Goal: Transaction & Acquisition: Download file/media

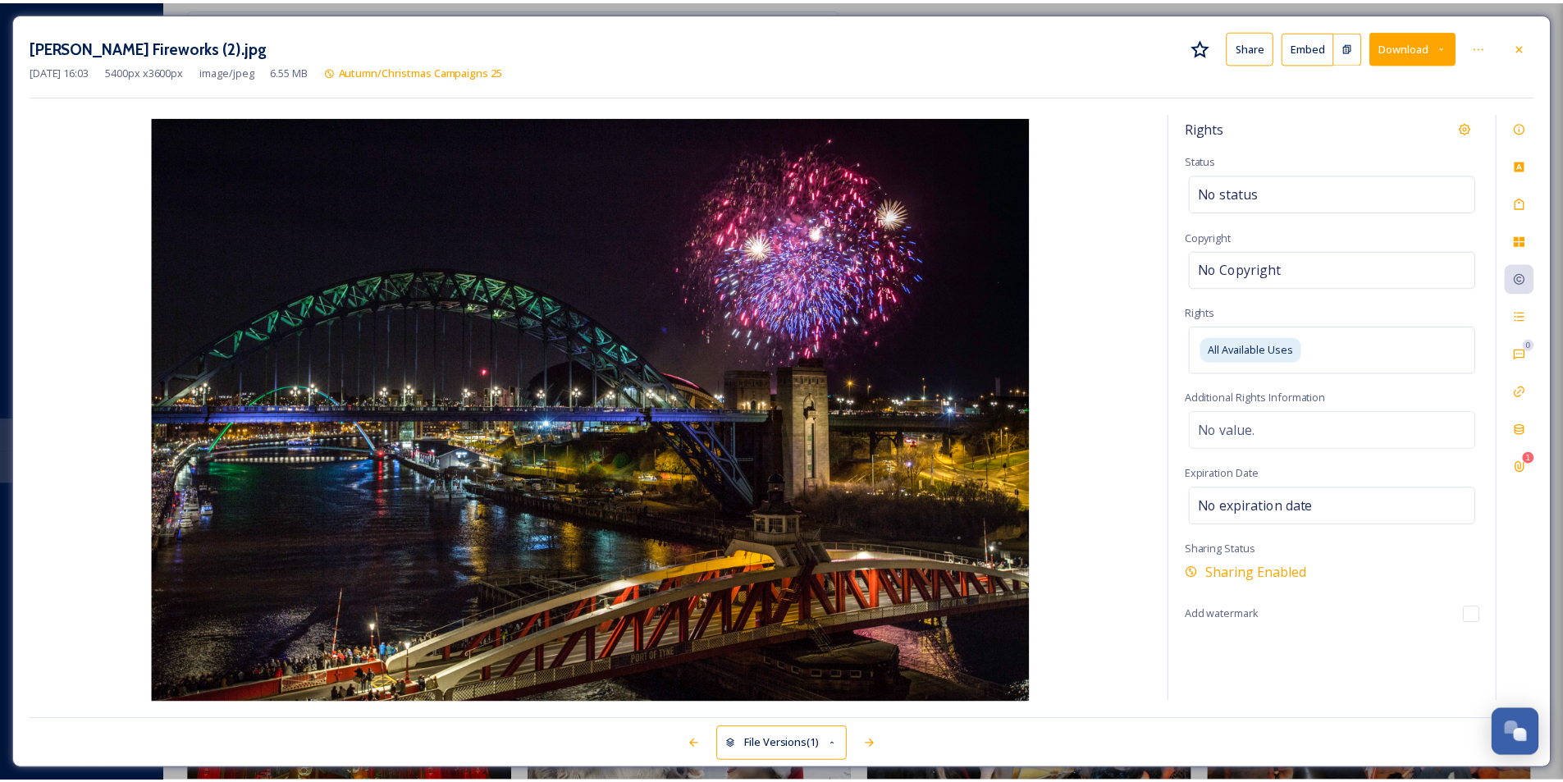
scroll to position [410, 0]
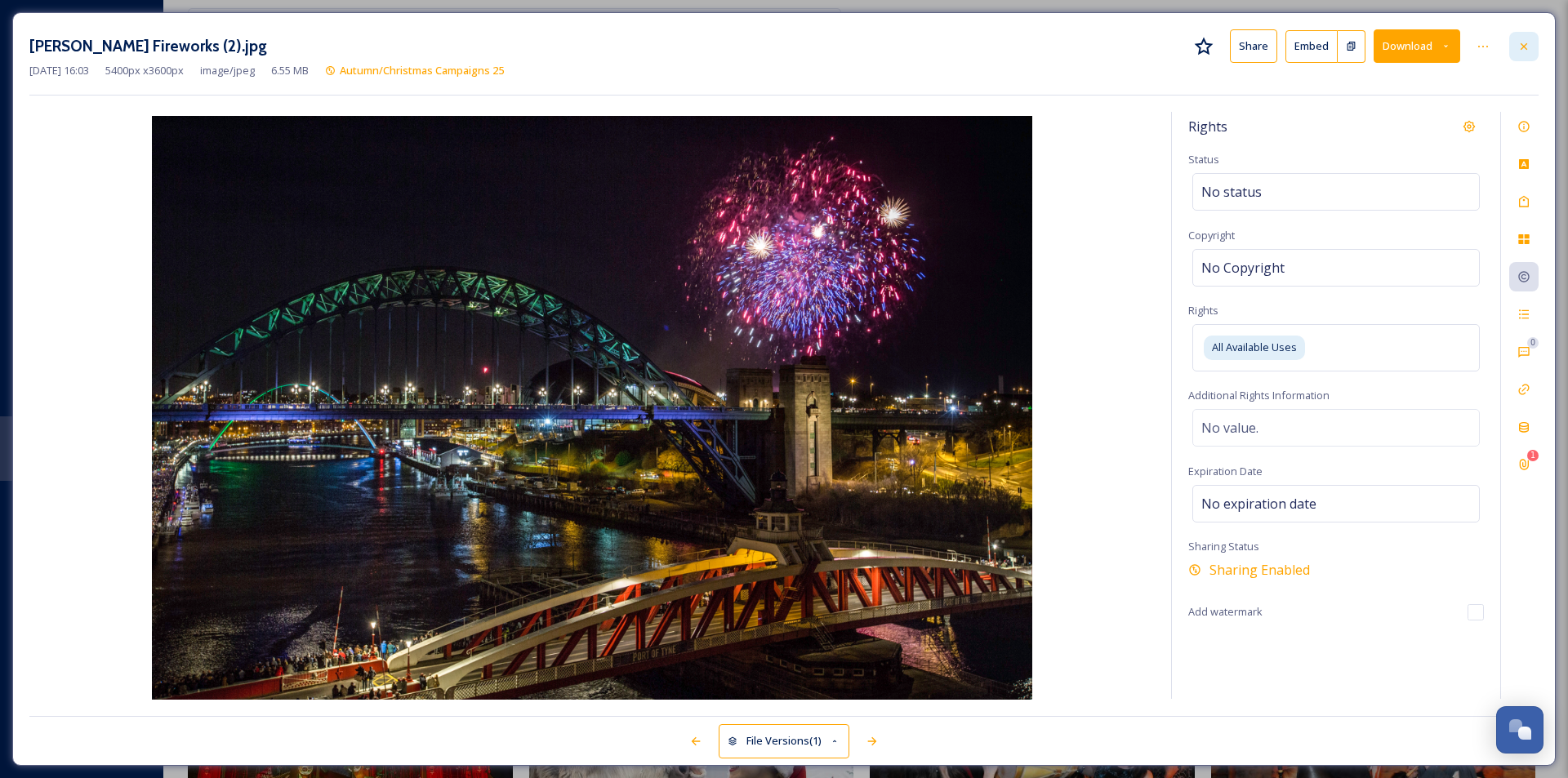
click at [1513, 44] on div at bounding box center [1524, 47] width 30 height 30
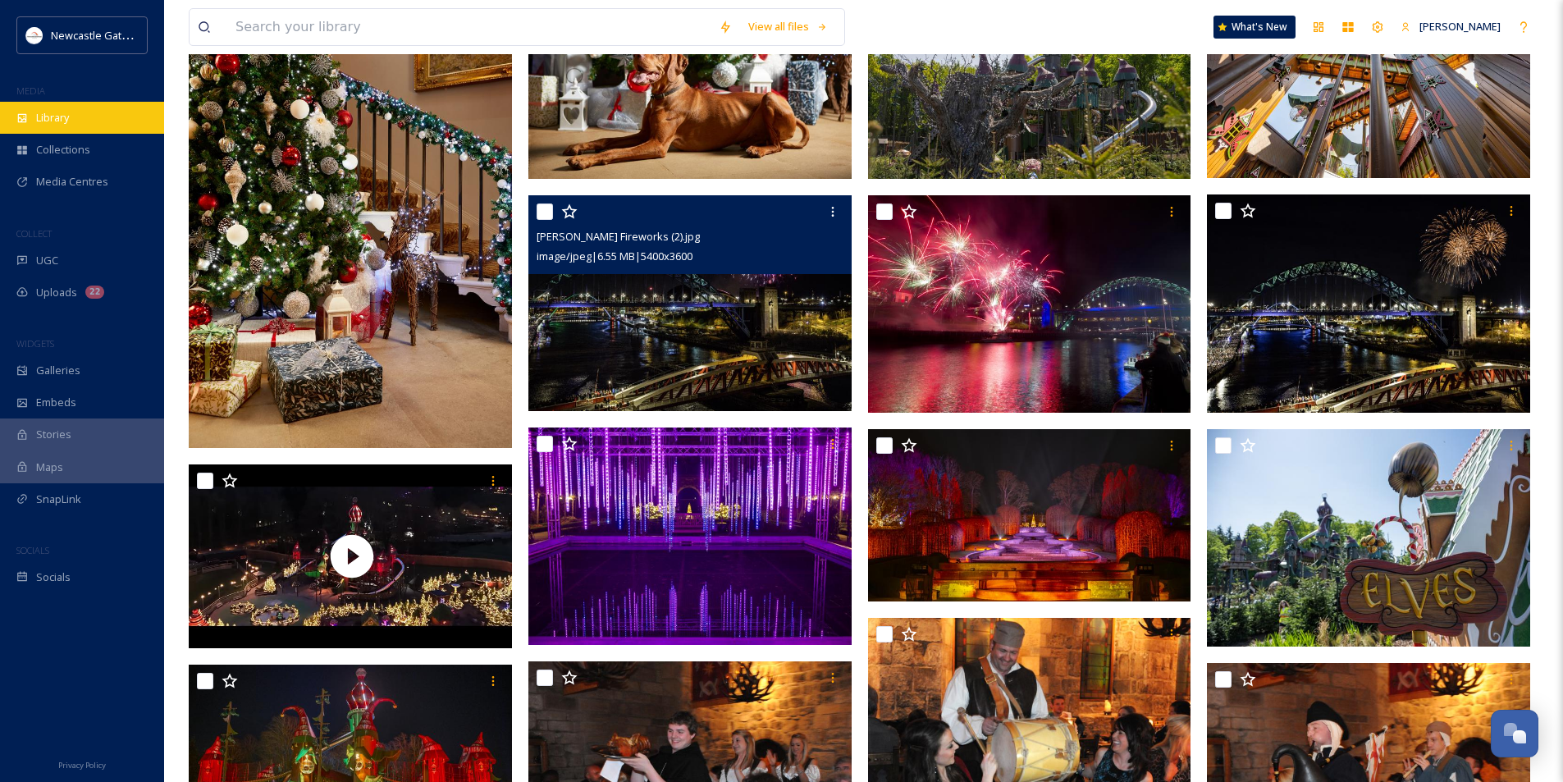
click at [87, 129] on div "Library" at bounding box center [82, 118] width 164 height 32
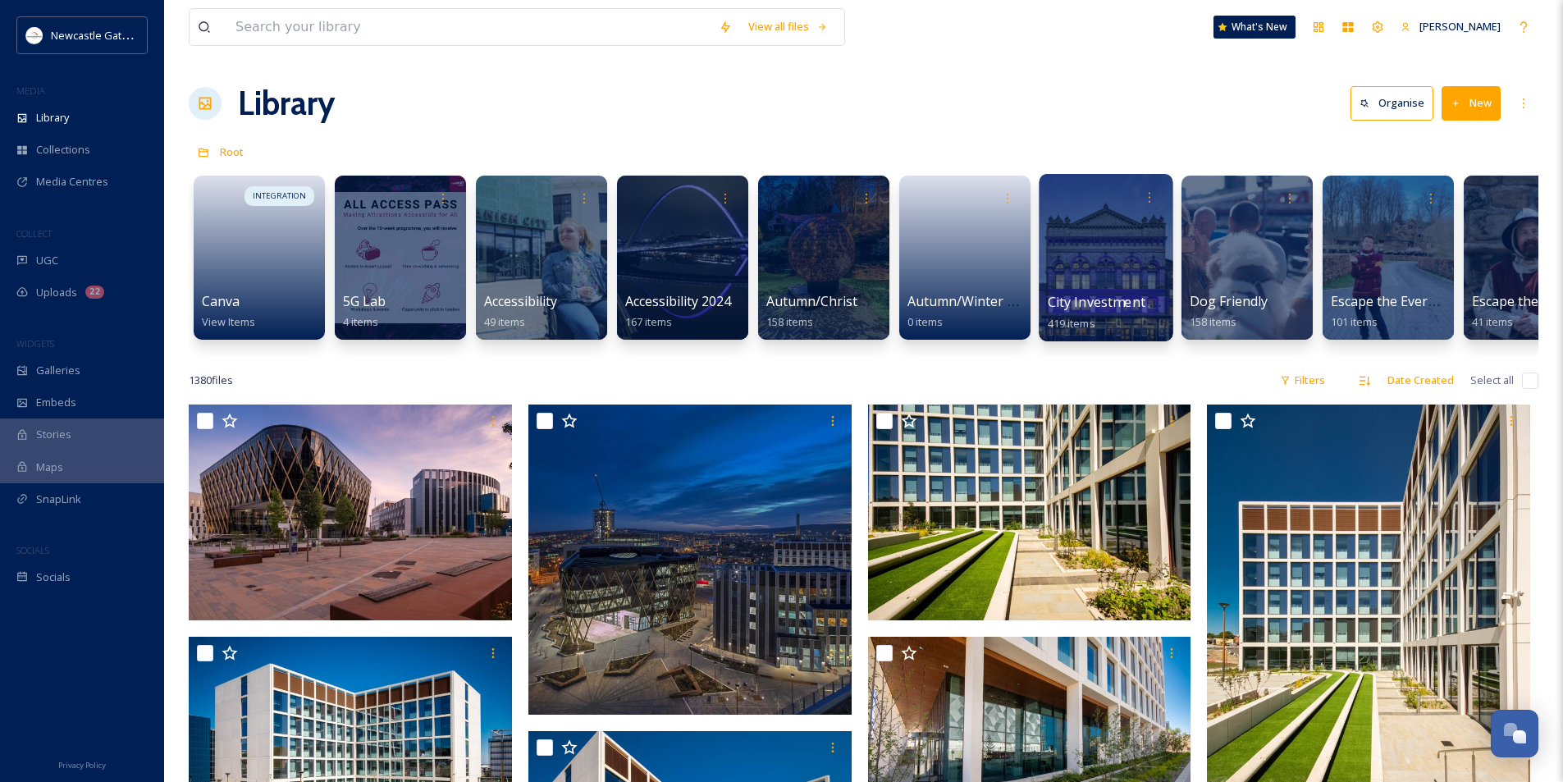
click at [1118, 239] on div at bounding box center [1106, 257] width 134 height 167
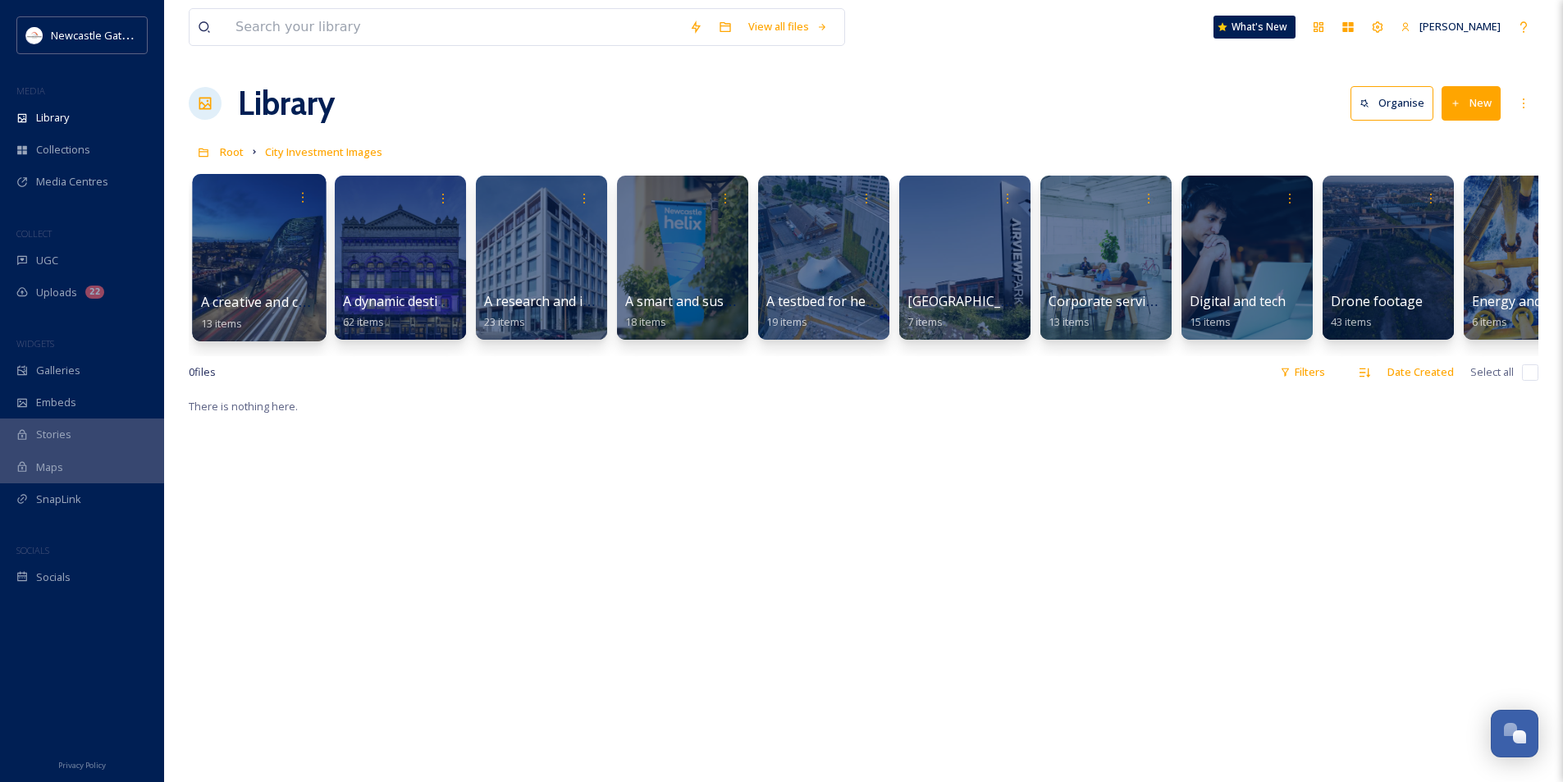
click at [266, 254] on div at bounding box center [259, 257] width 134 height 167
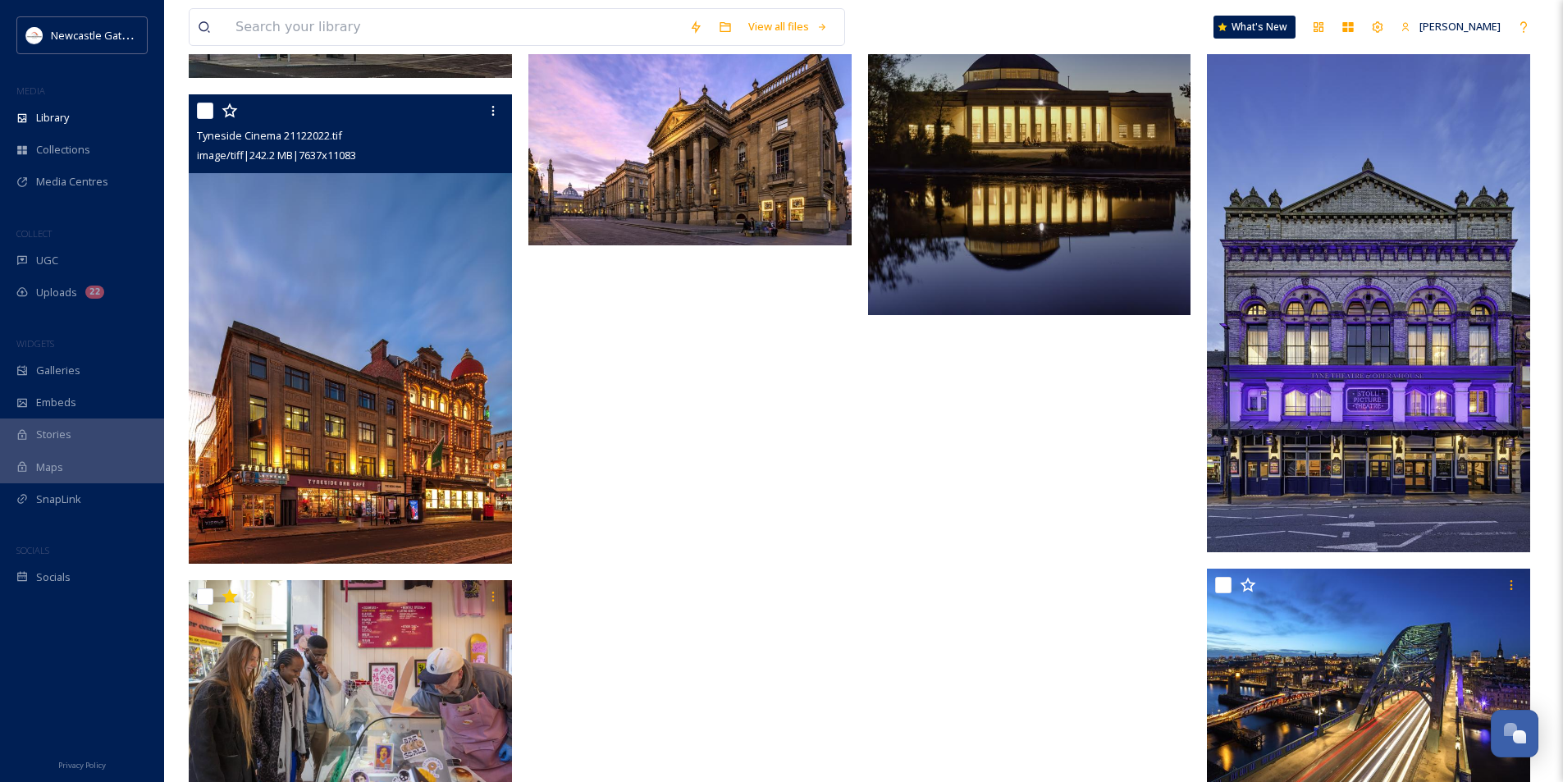
scroll to position [743, 0]
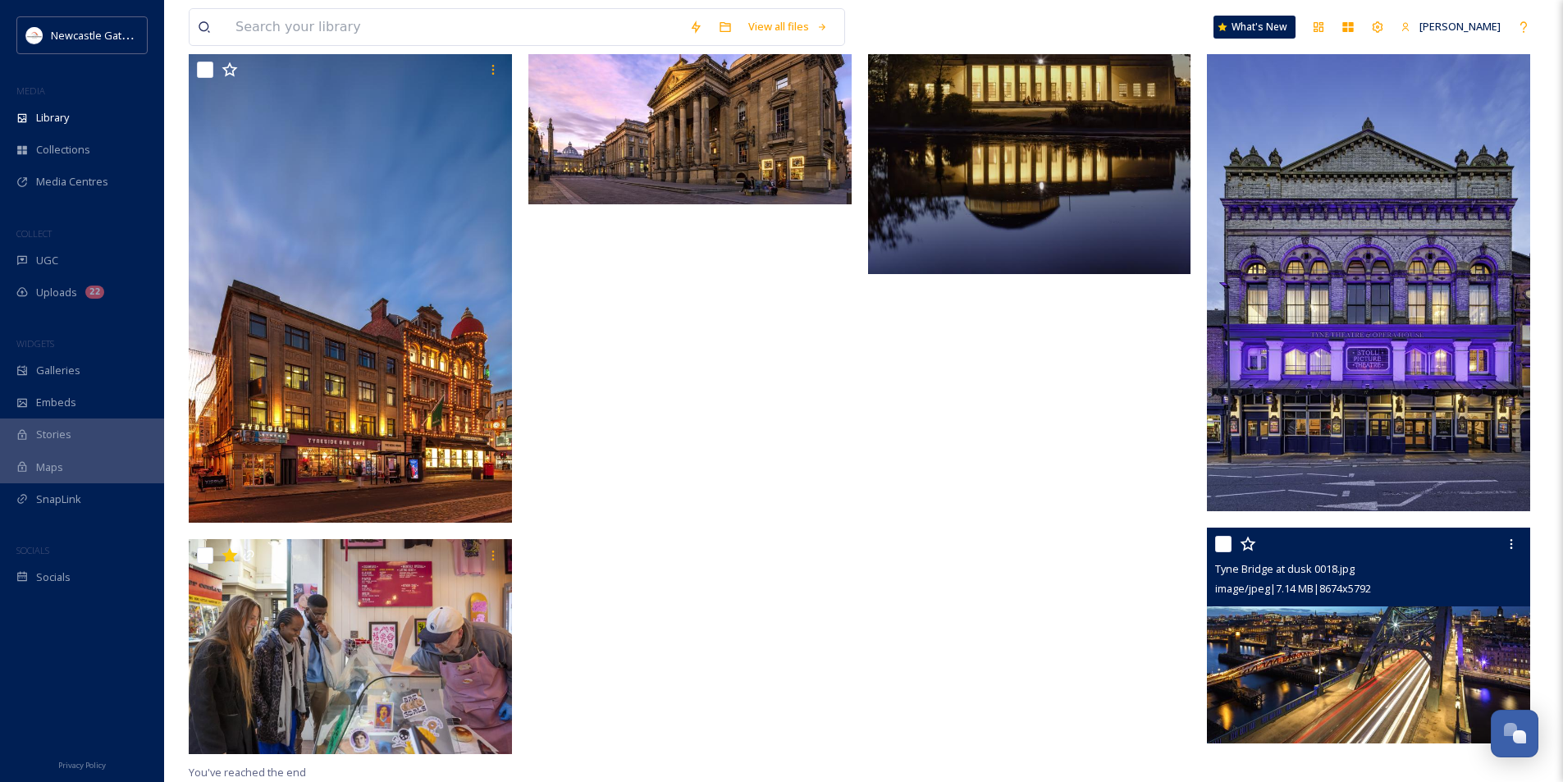
click at [1400, 653] on img at bounding box center [1368, 636] width 323 height 216
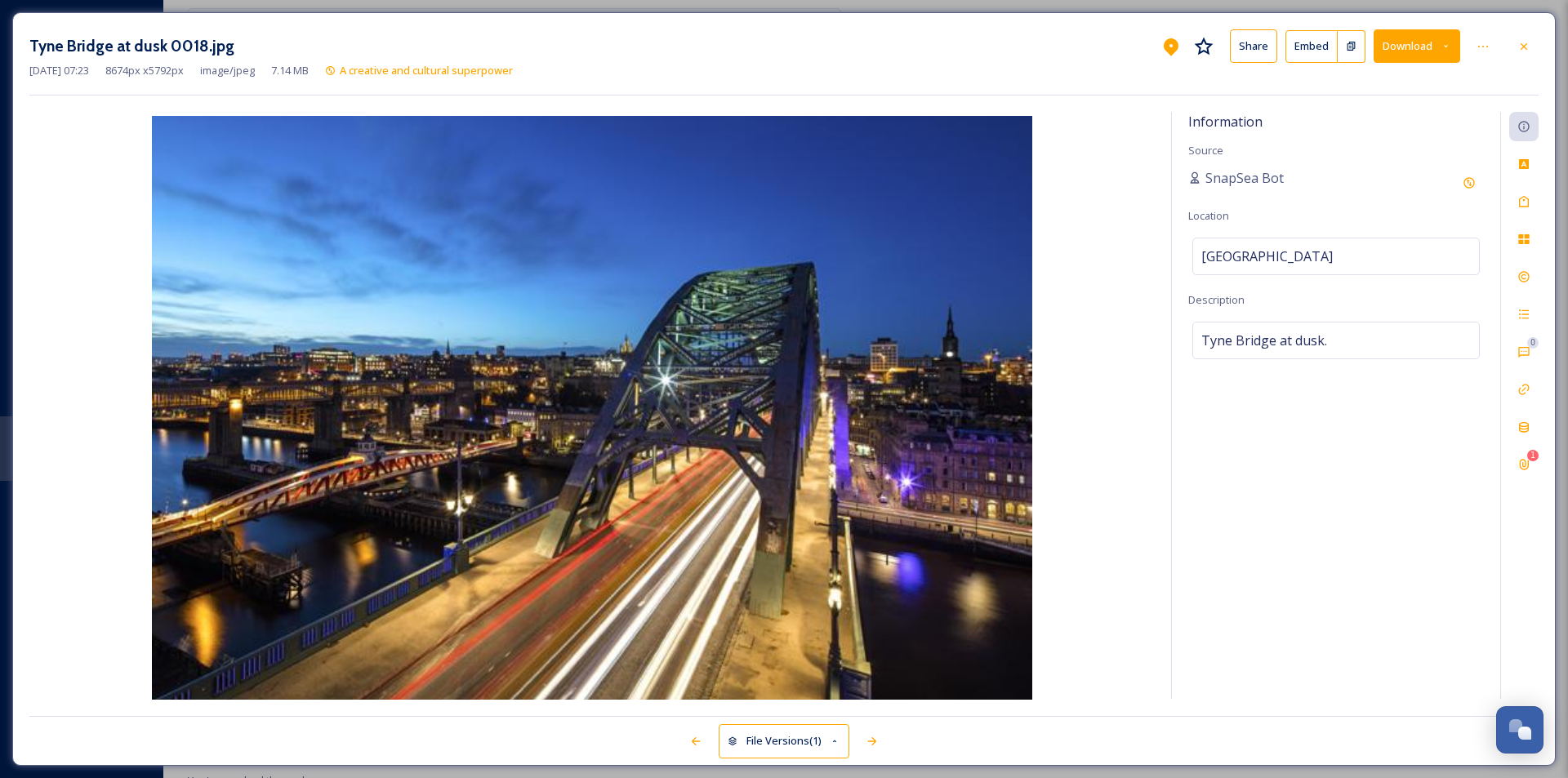
click at [1431, 47] on button "Download" at bounding box center [1416, 47] width 87 height 34
click at [1358, 116] on span "Download Large (2000 x 1335)" at bounding box center [1368, 115] width 143 height 16
click at [1531, 60] on div at bounding box center [1524, 47] width 30 height 30
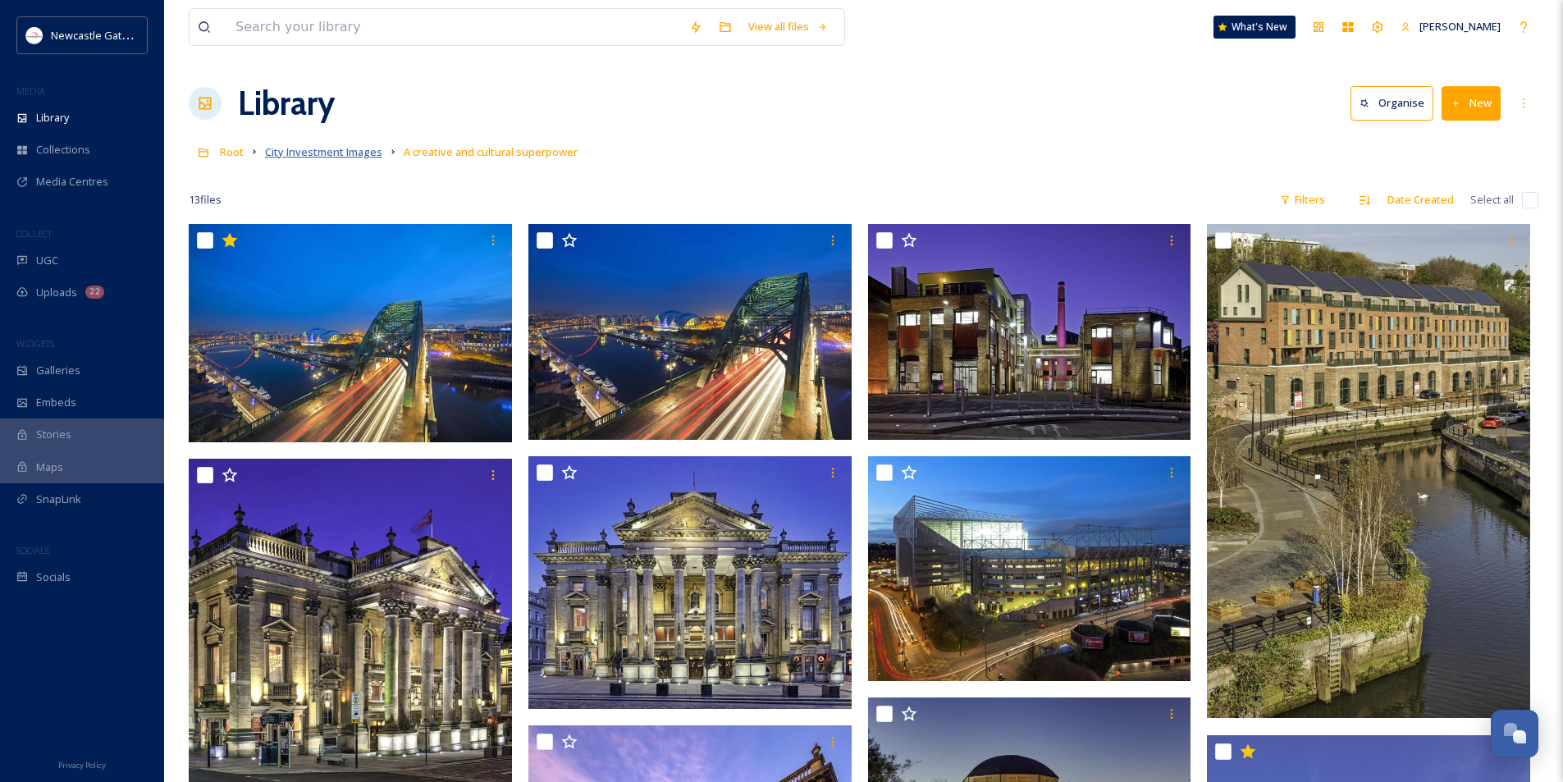
click at [341, 155] on span "City Investment Images" at bounding box center [323, 151] width 117 height 15
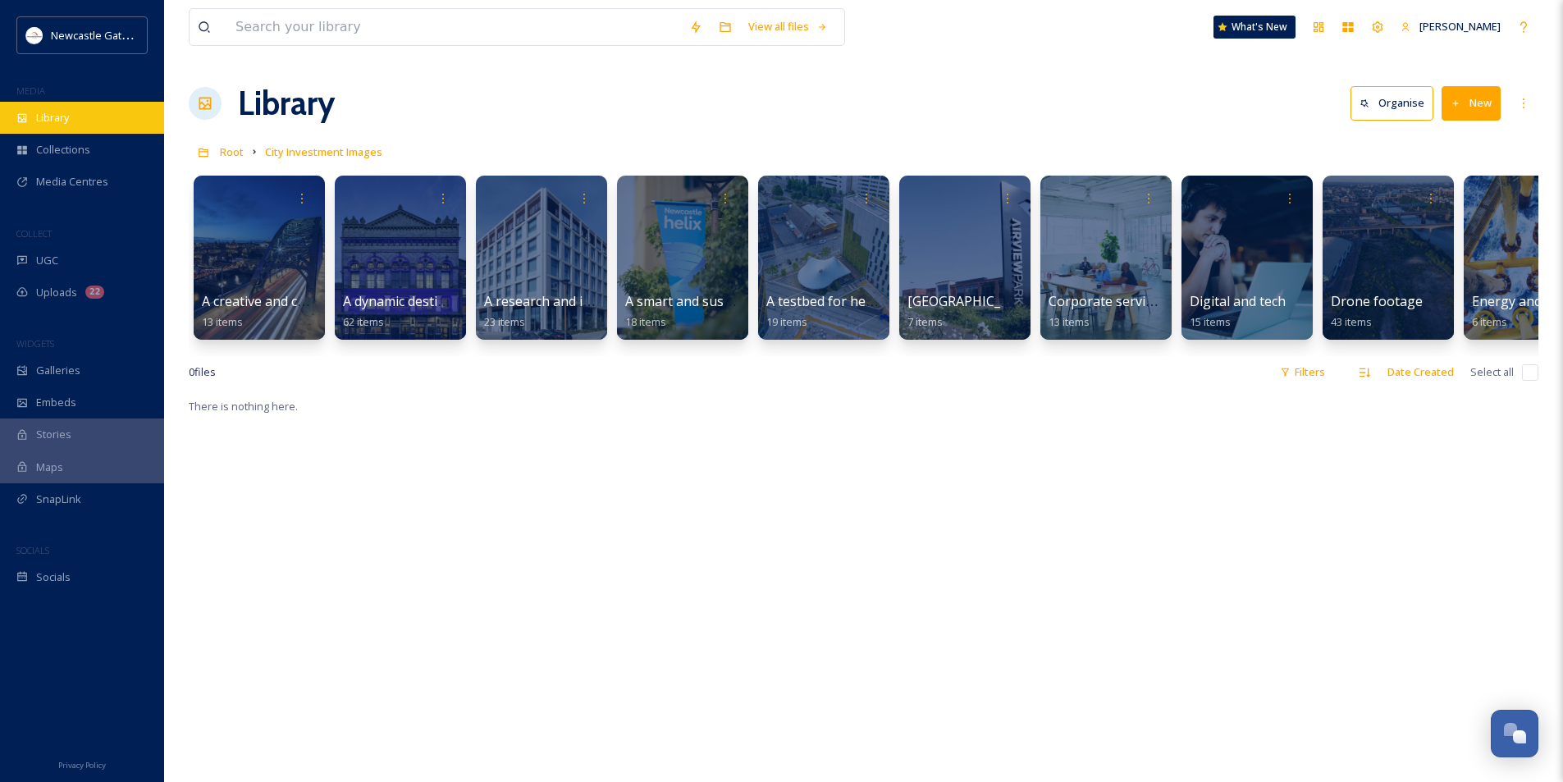
click at [72, 121] on div "Library" at bounding box center [82, 118] width 164 height 32
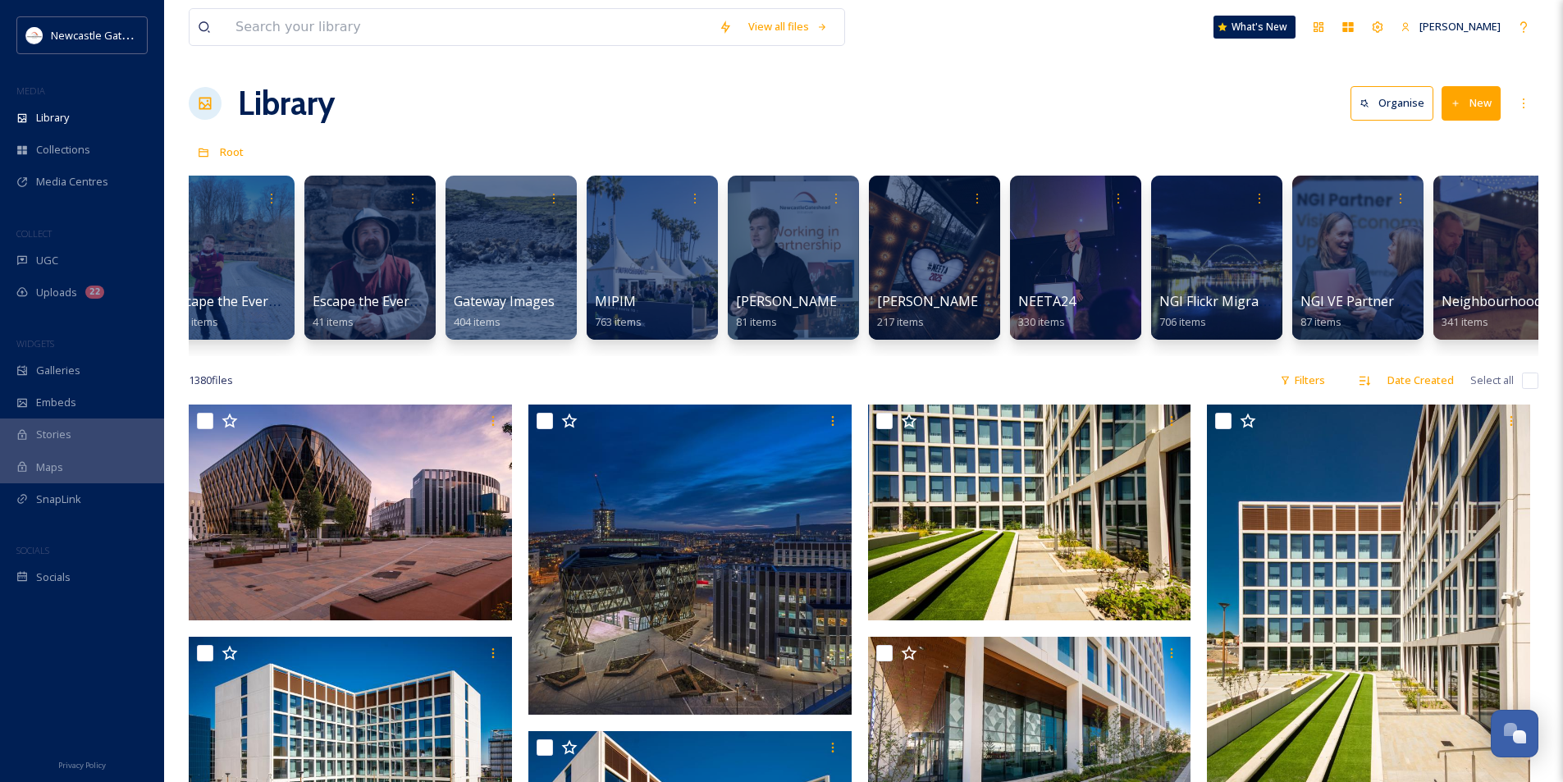
scroll to position [0, 1258]
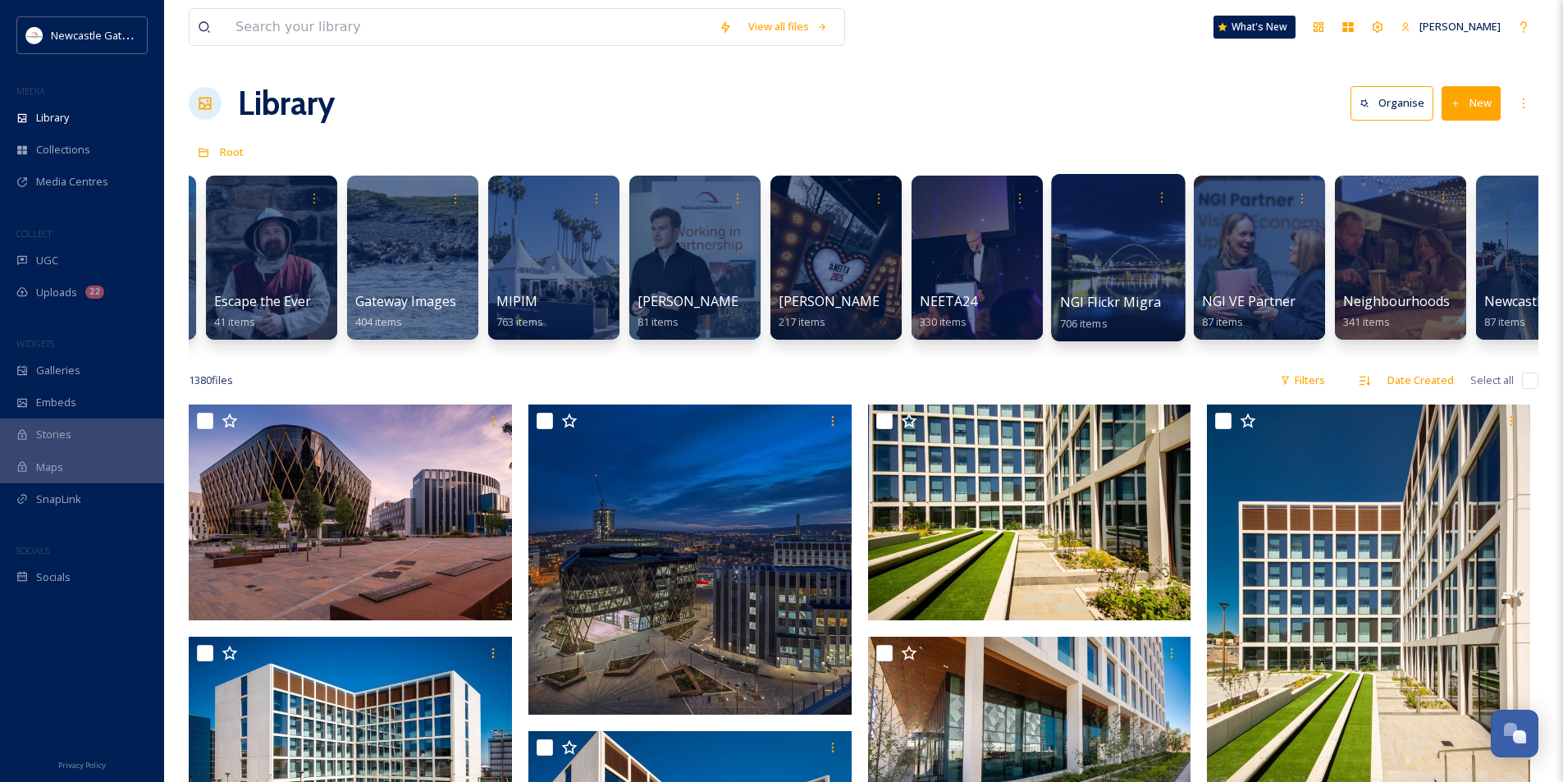
click at [1127, 260] on div at bounding box center [1118, 257] width 134 height 167
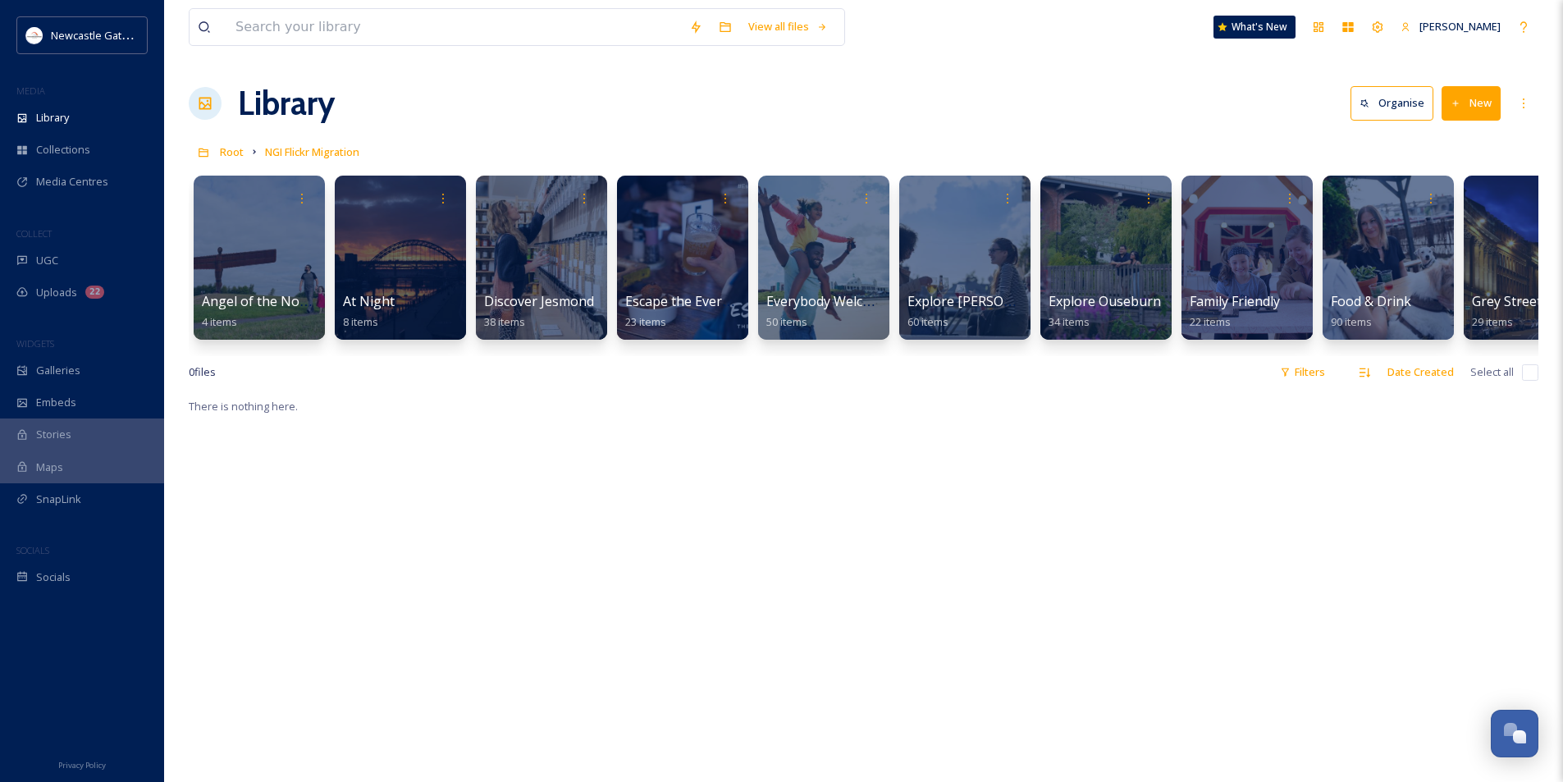
drag, startPoint x: 915, startPoint y: 354, endPoint x: 951, endPoint y: 355, distance: 36.1
click at [951, 355] on div "Angel of the North 4 items At Night 8 items Discover Jesmond 38 items Escape th…" at bounding box center [864, 261] width 1350 height 189
click at [231, 158] on span "Root" at bounding box center [232, 151] width 24 height 15
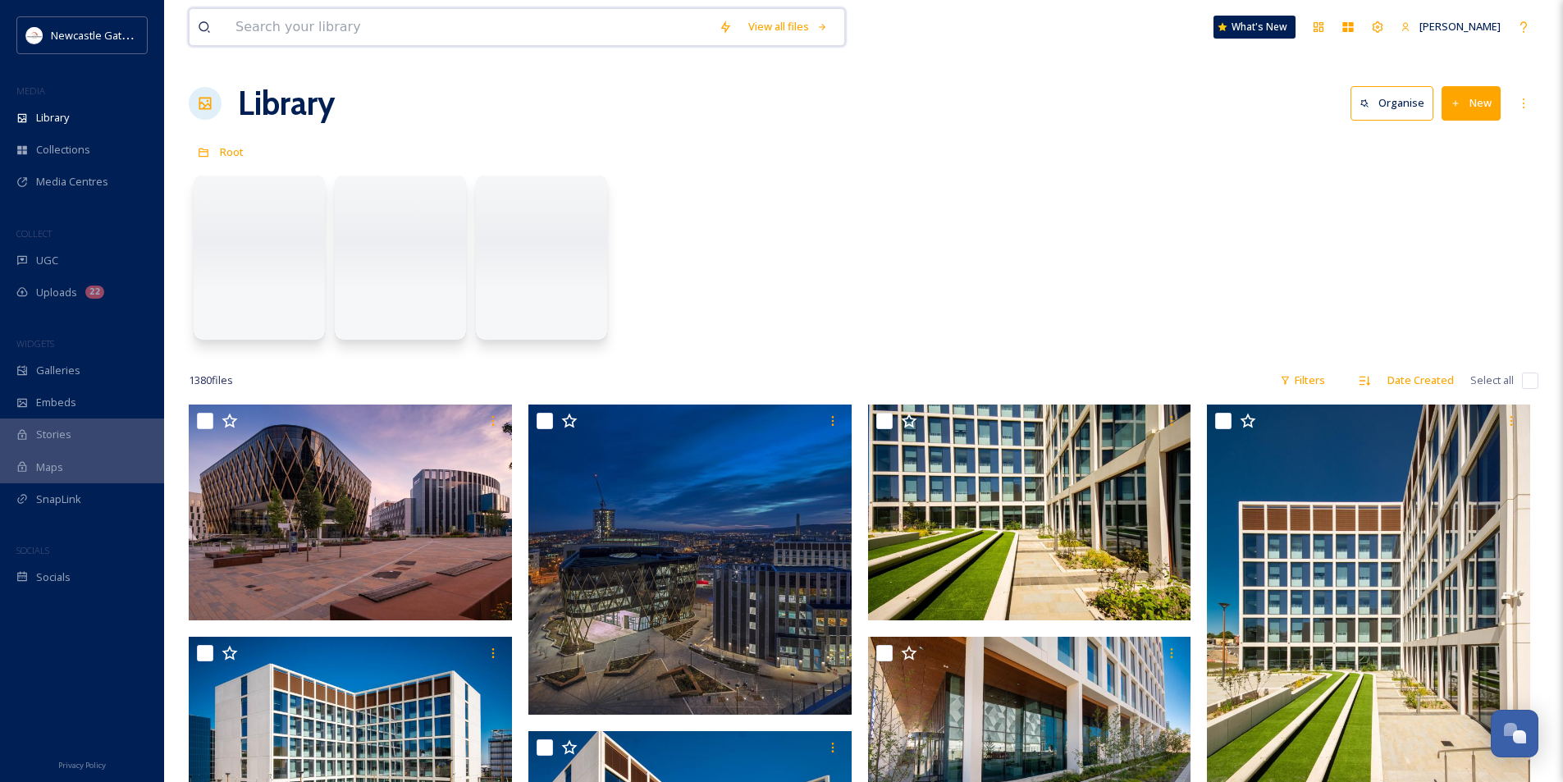
click at [320, 36] on input at bounding box center [468, 27] width 483 height 36
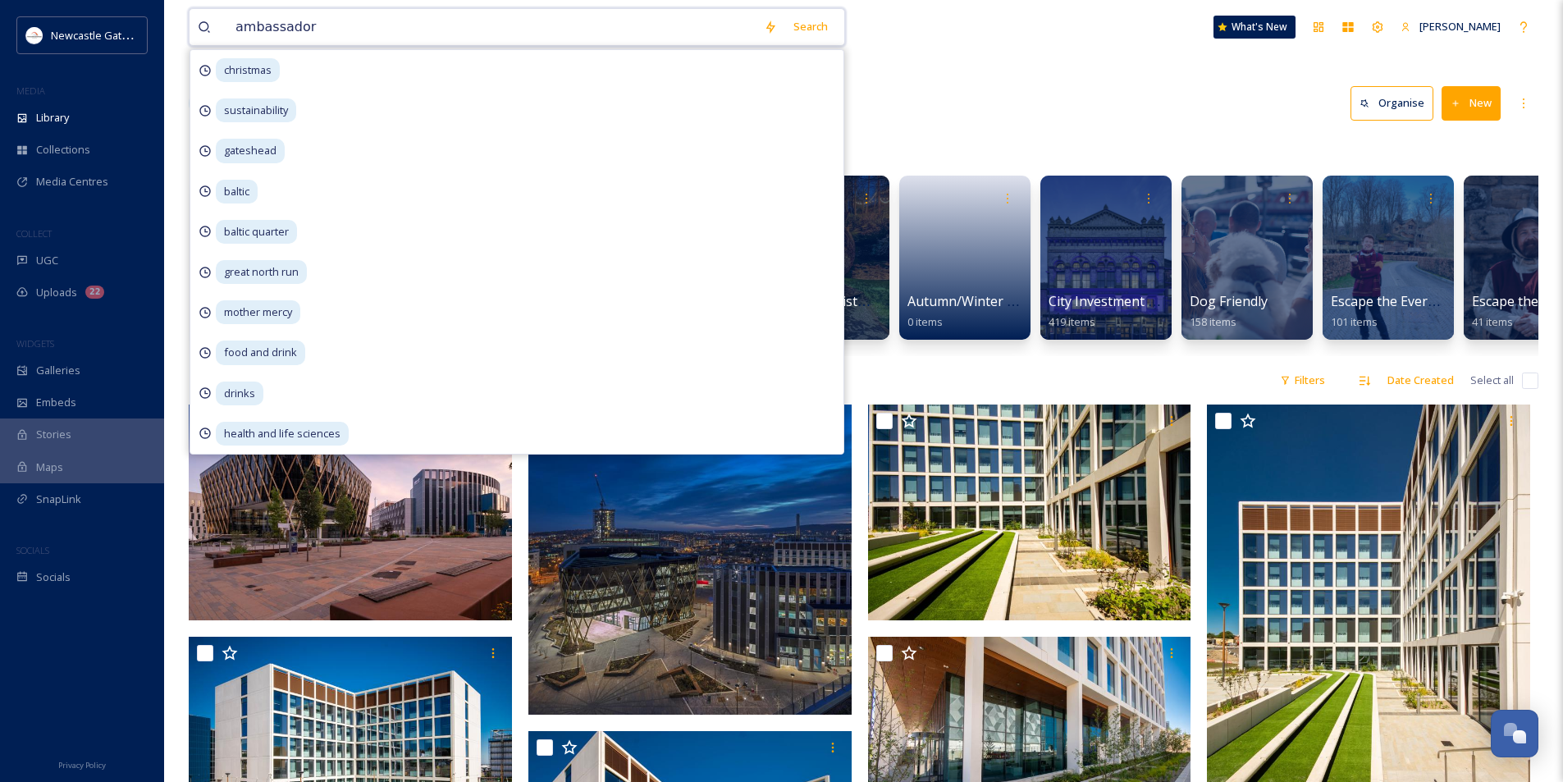
type input "ambassadors"
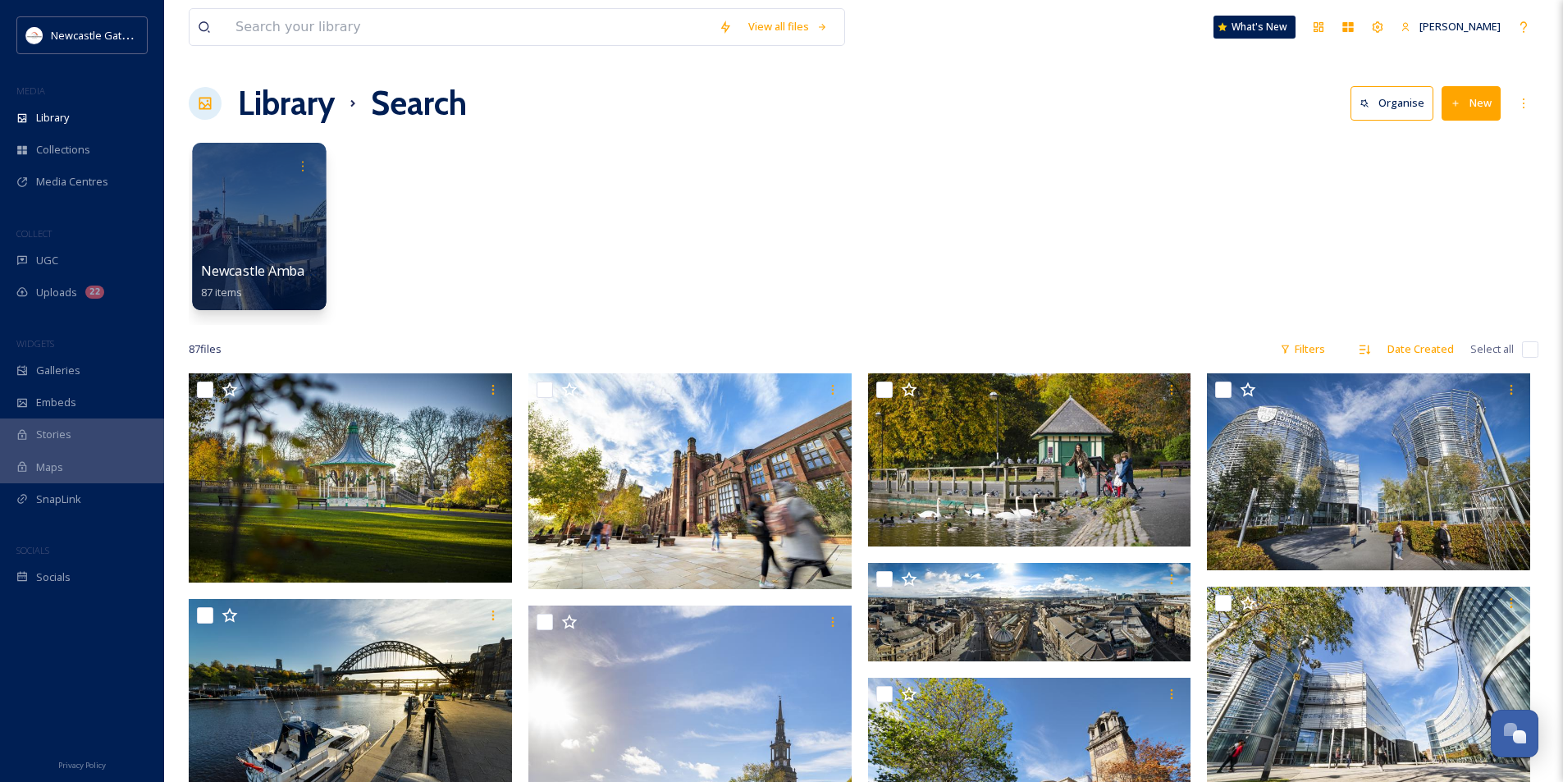
click at [261, 260] on div at bounding box center [259, 226] width 134 height 167
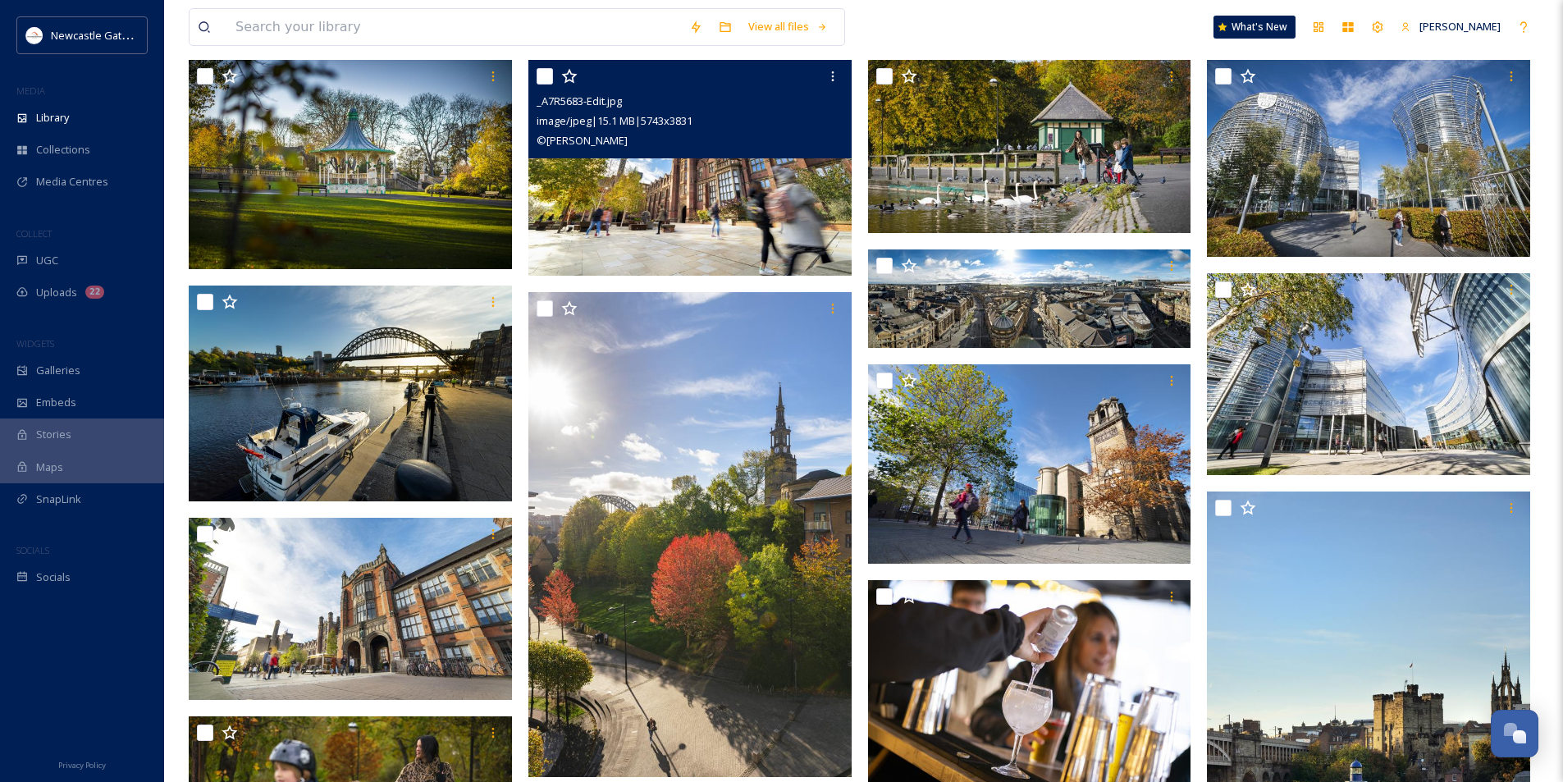
scroll to position [82, 0]
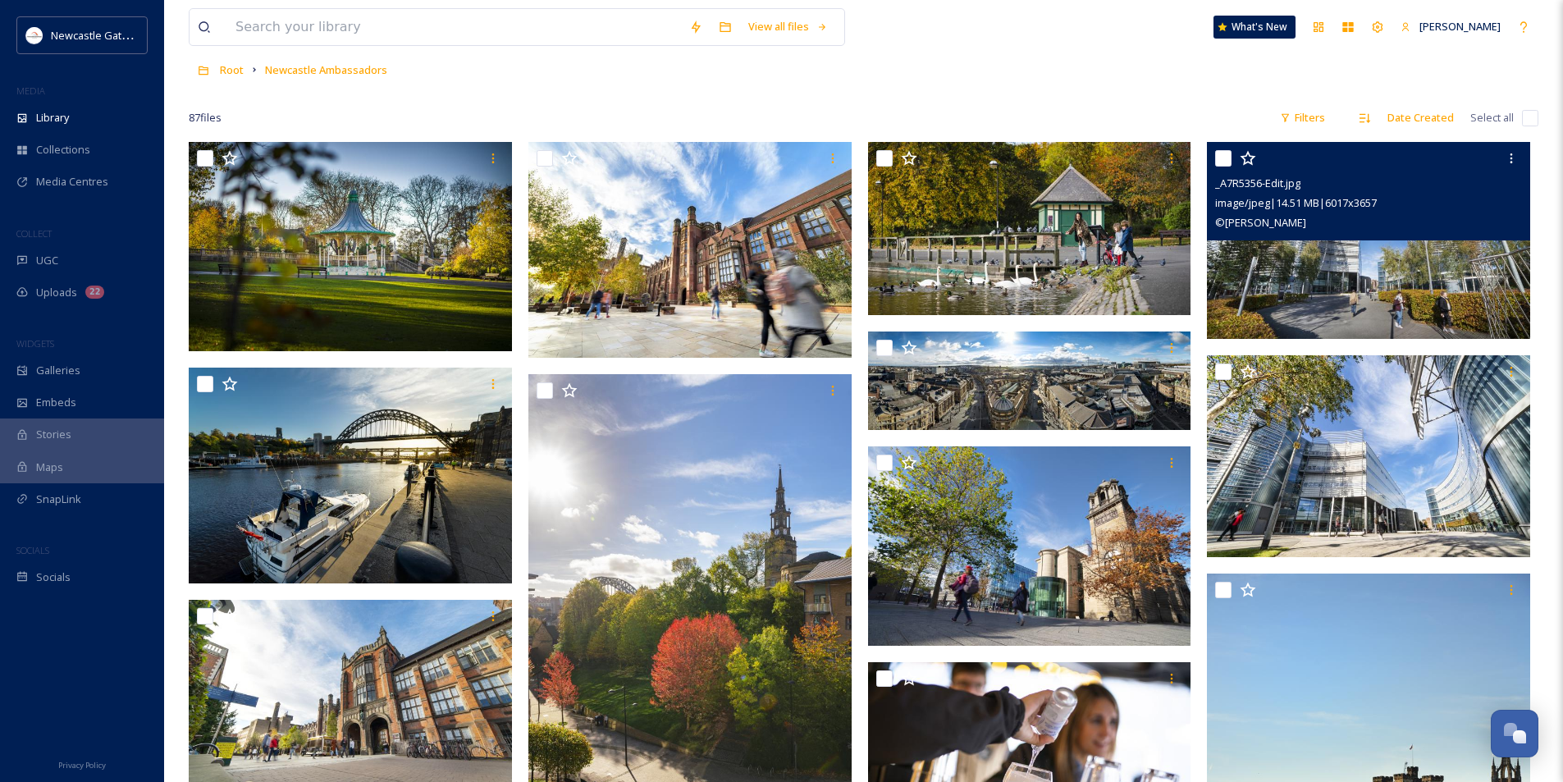
click at [1348, 289] on img at bounding box center [1368, 240] width 323 height 196
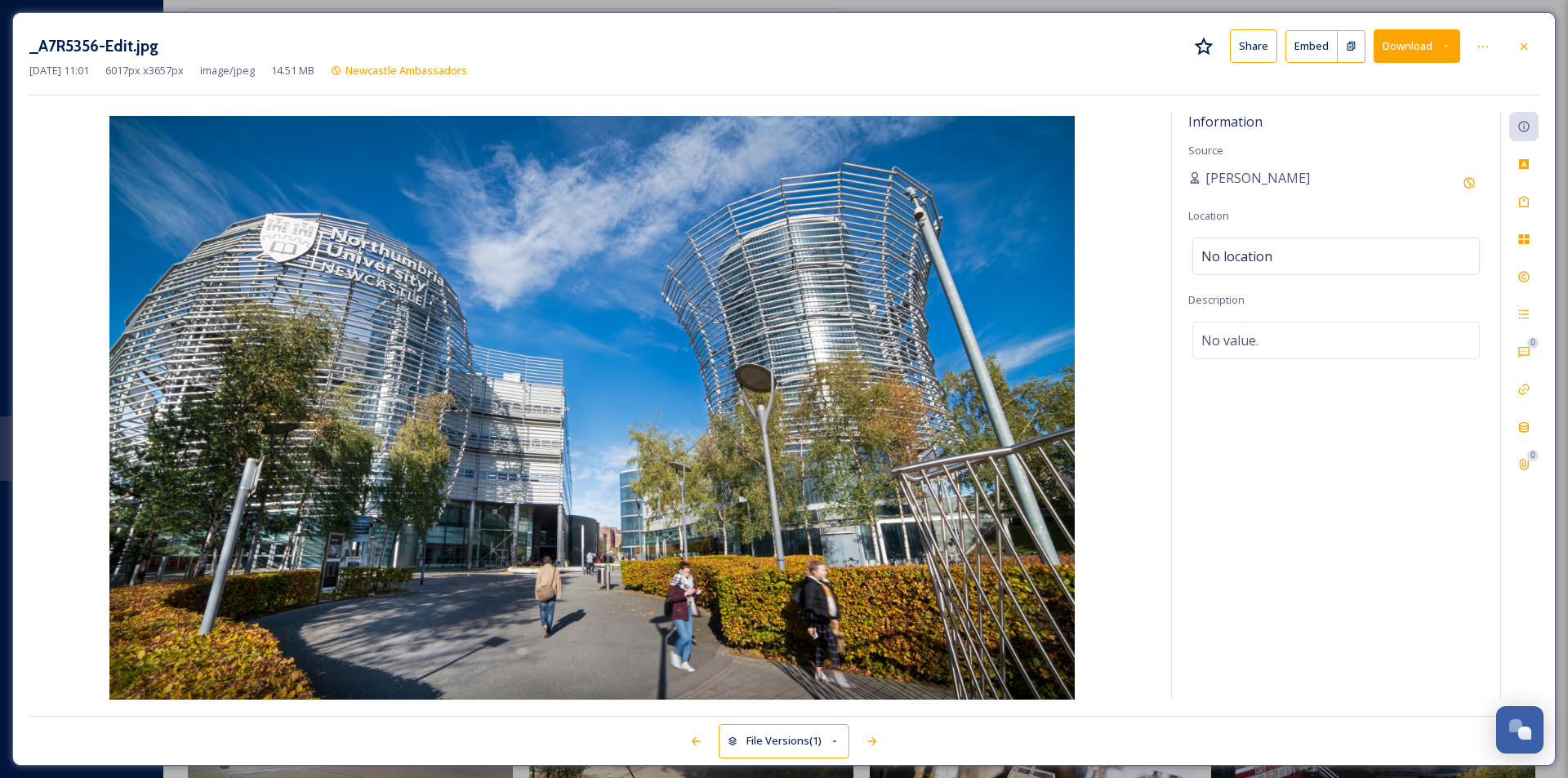
click at [1426, 59] on button "Download" at bounding box center [1416, 47] width 87 height 34
click at [1388, 110] on span "Download Large (2000 x 1216)" at bounding box center [1368, 115] width 143 height 16
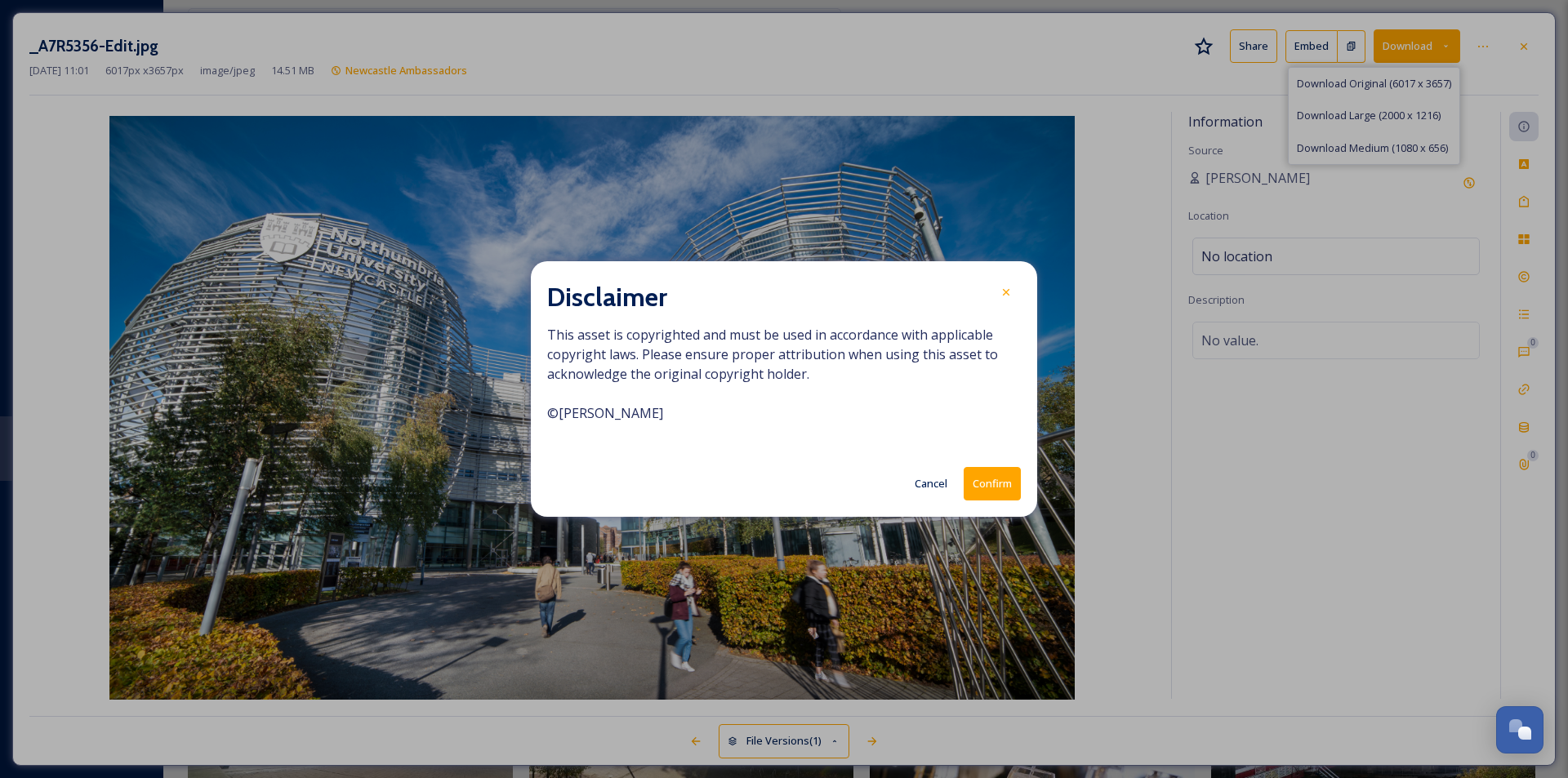
click at [1004, 477] on button "Confirm" at bounding box center [991, 484] width 57 height 34
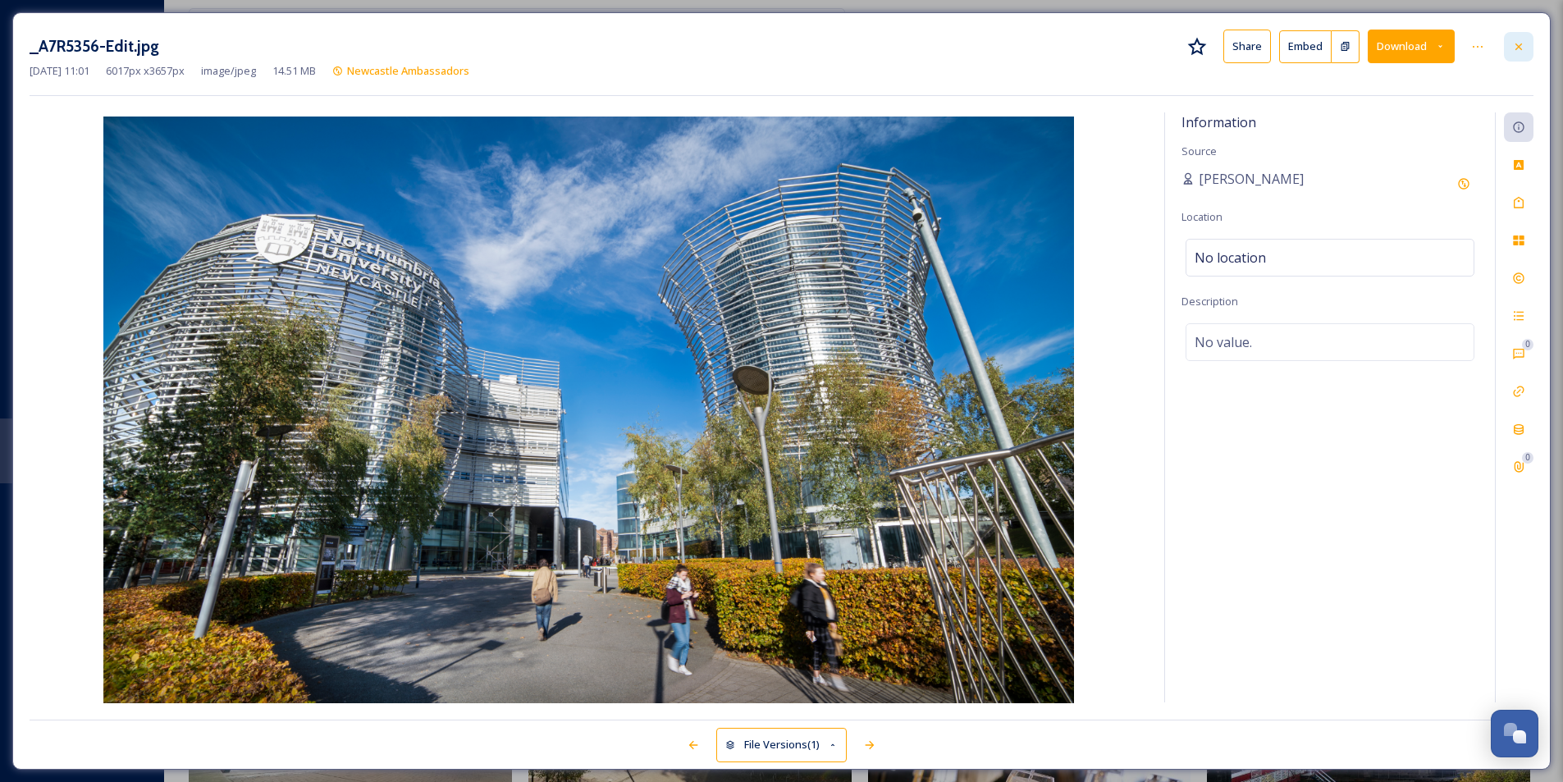
click at [1523, 51] on icon at bounding box center [1519, 46] width 13 height 13
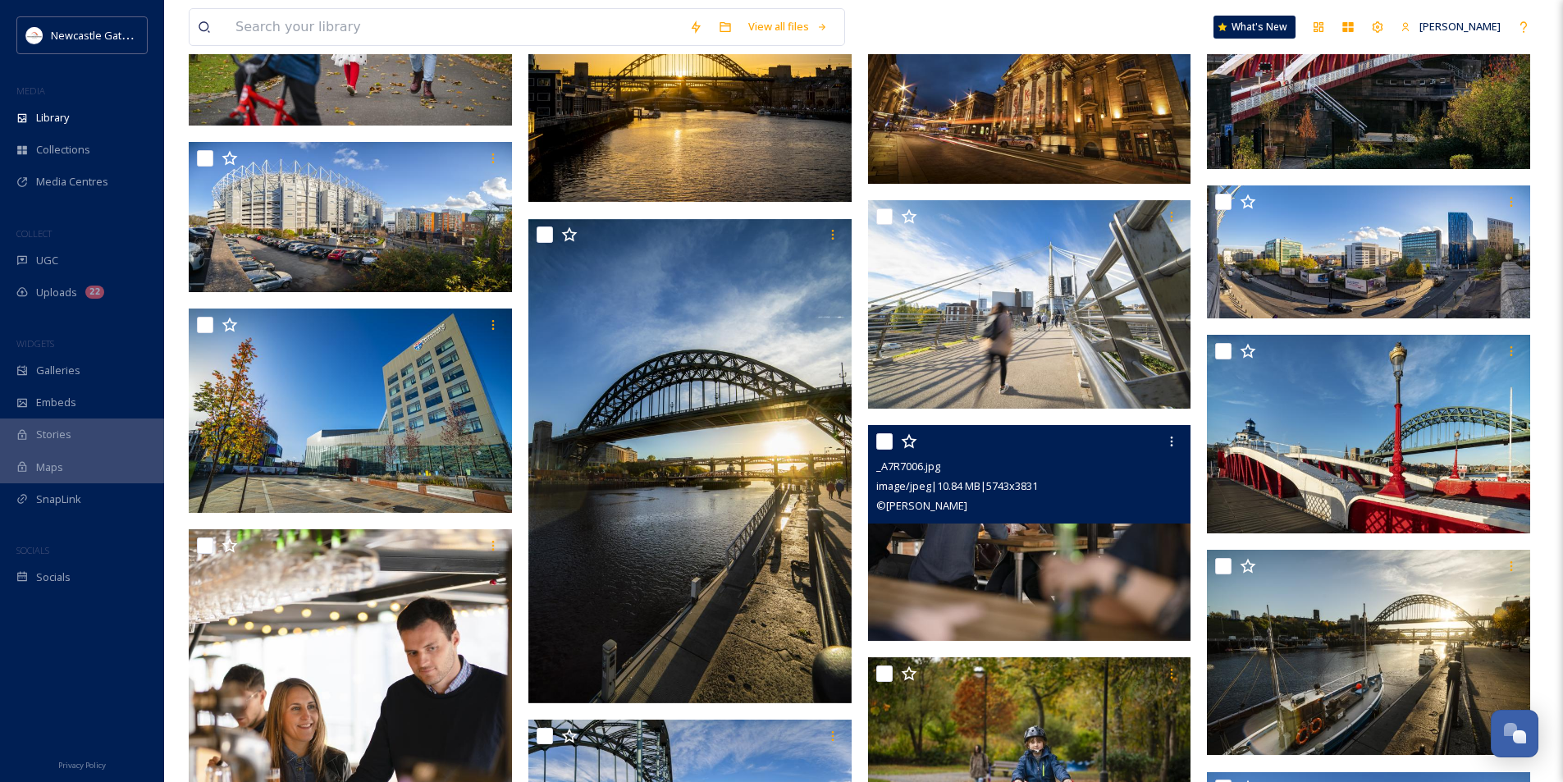
scroll to position [1067, 0]
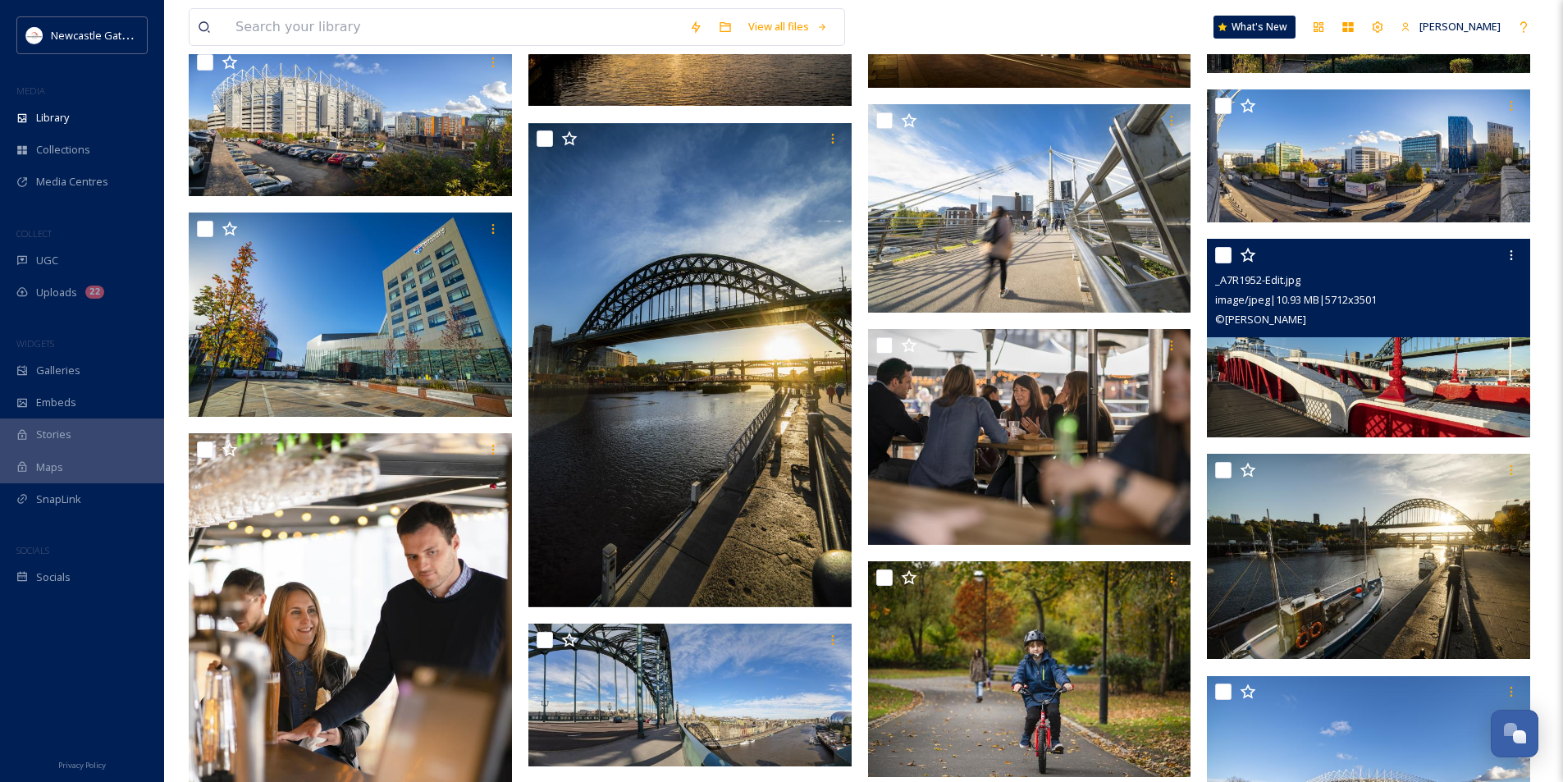
click at [1471, 364] on img at bounding box center [1368, 338] width 323 height 198
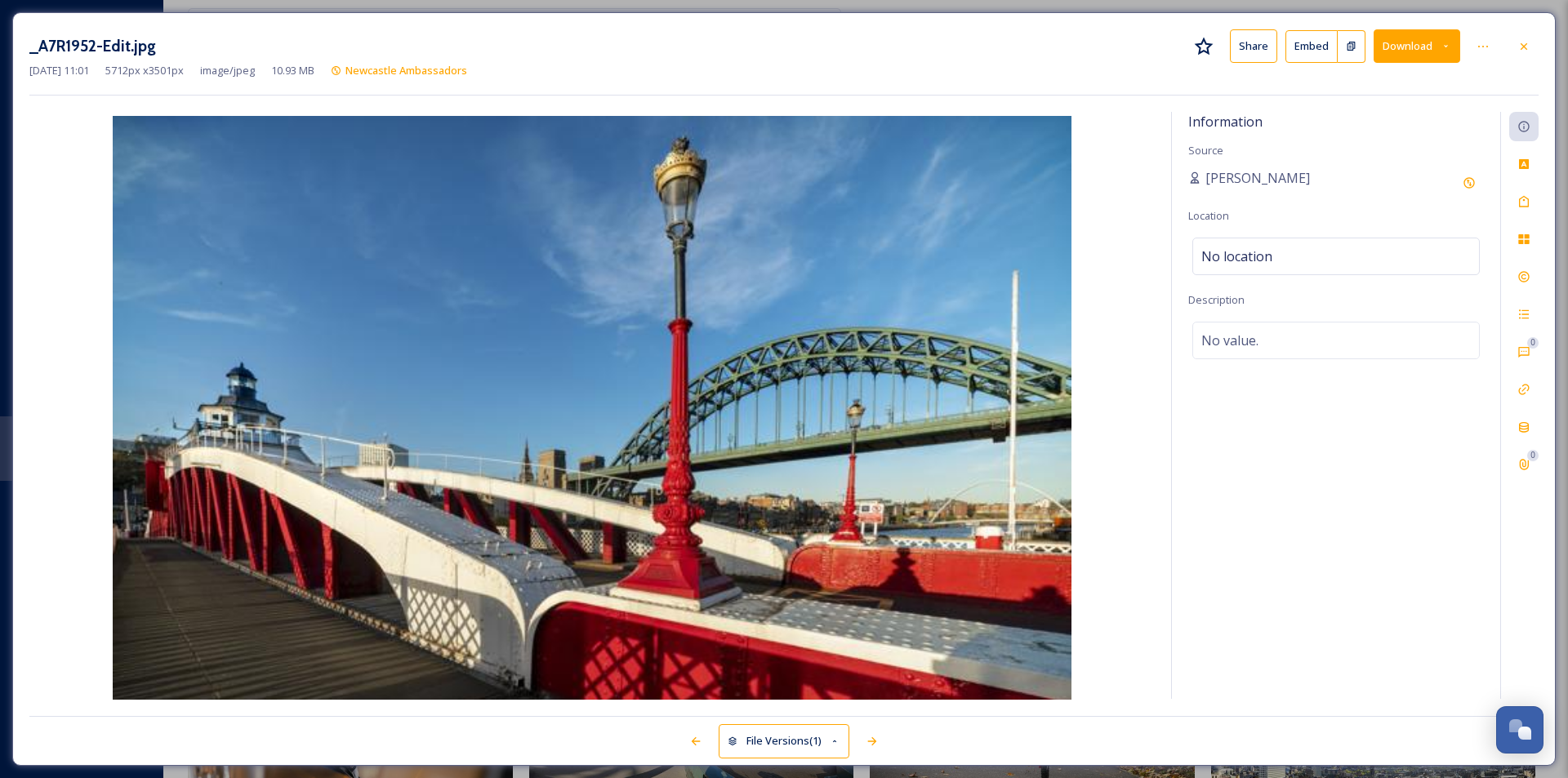
click at [1410, 42] on button "Download" at bounding box center [1416, 47] width 87 height 34
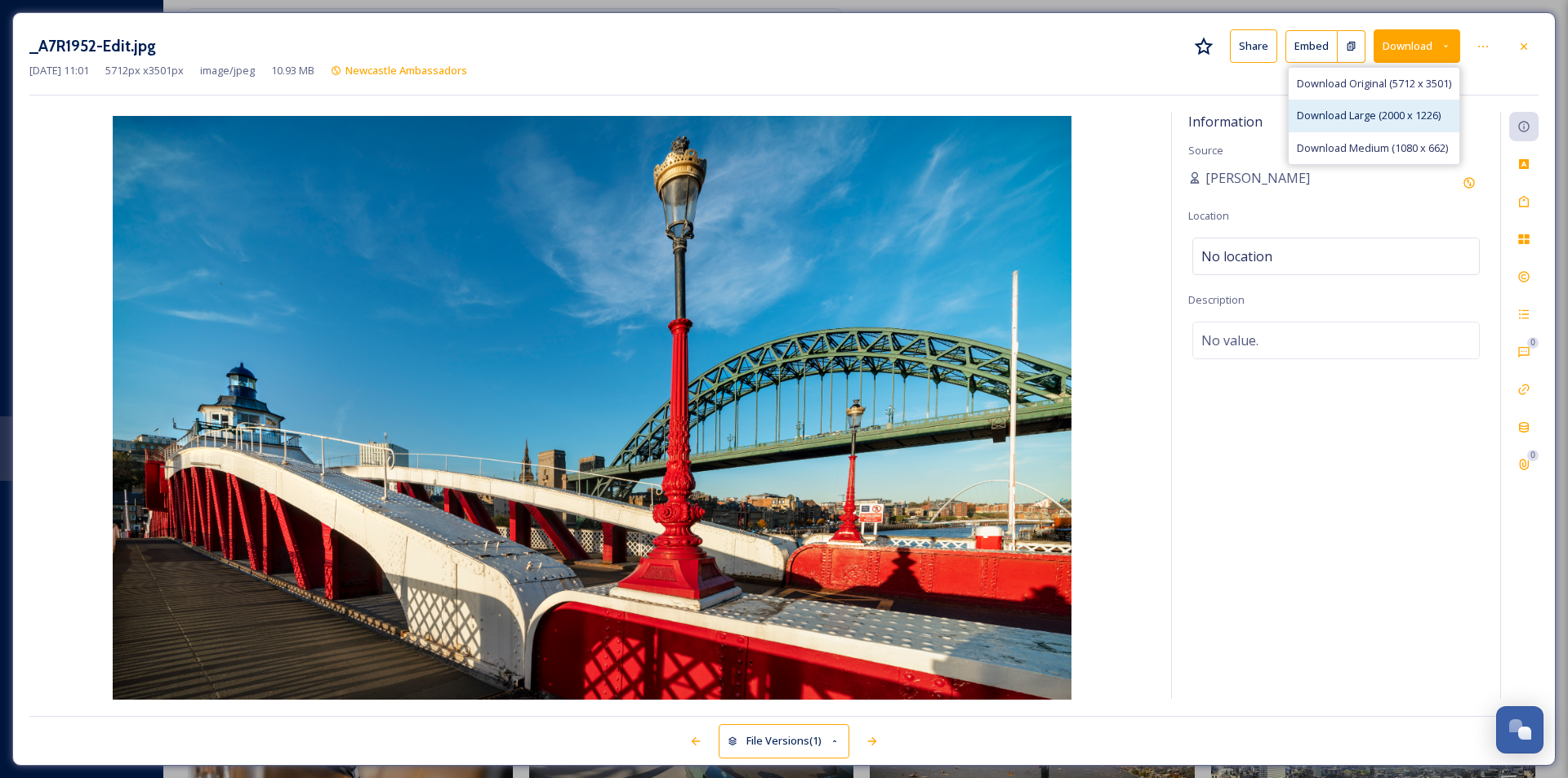
click at [1347, 120] on span "Download Large (2000 x 1226)" at bounding box center [1368, 115] width 143 height 16
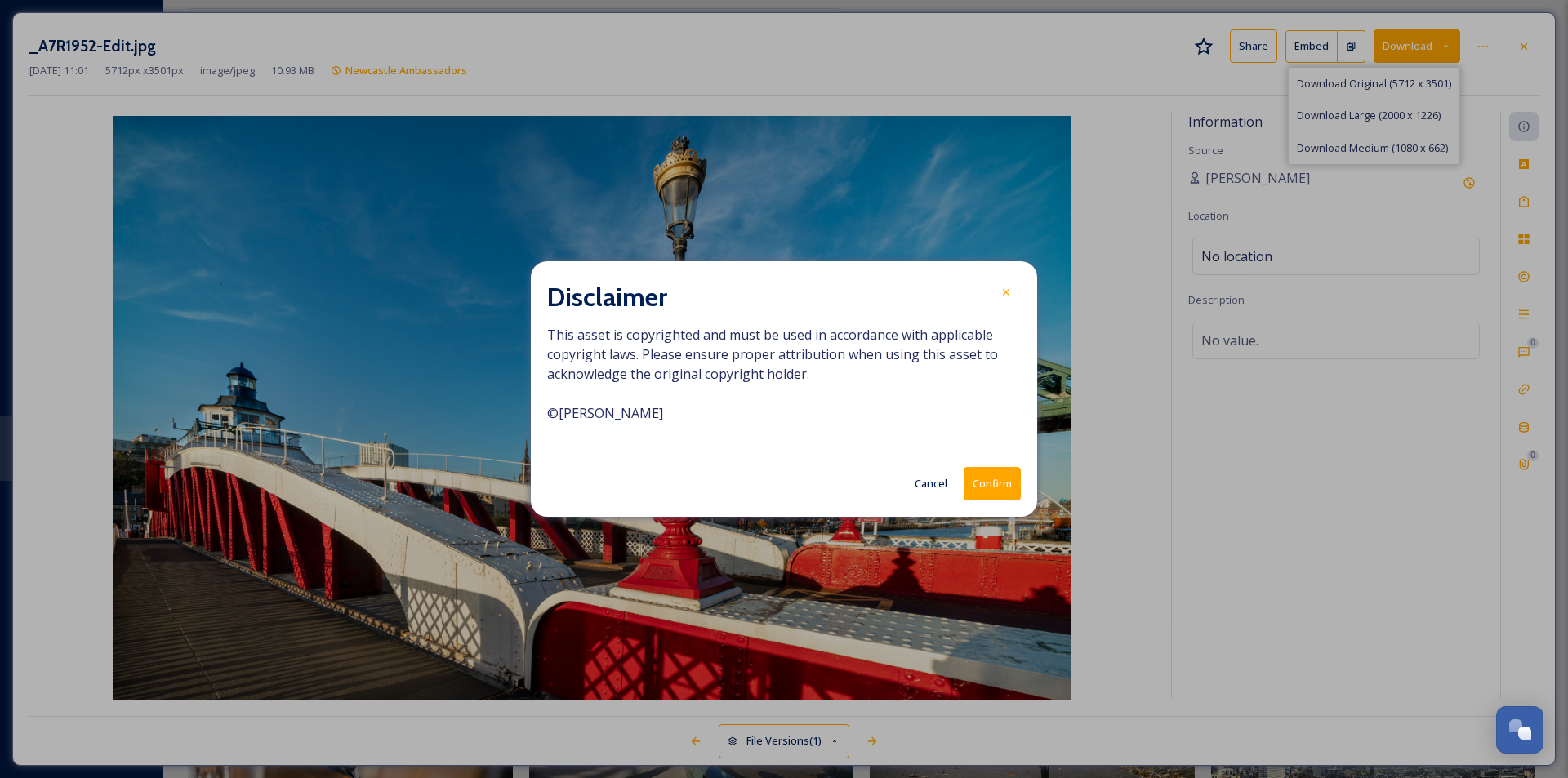
click at [994, 489] on button "Confirm" at bounding box center [991, 484] width 57 height 34
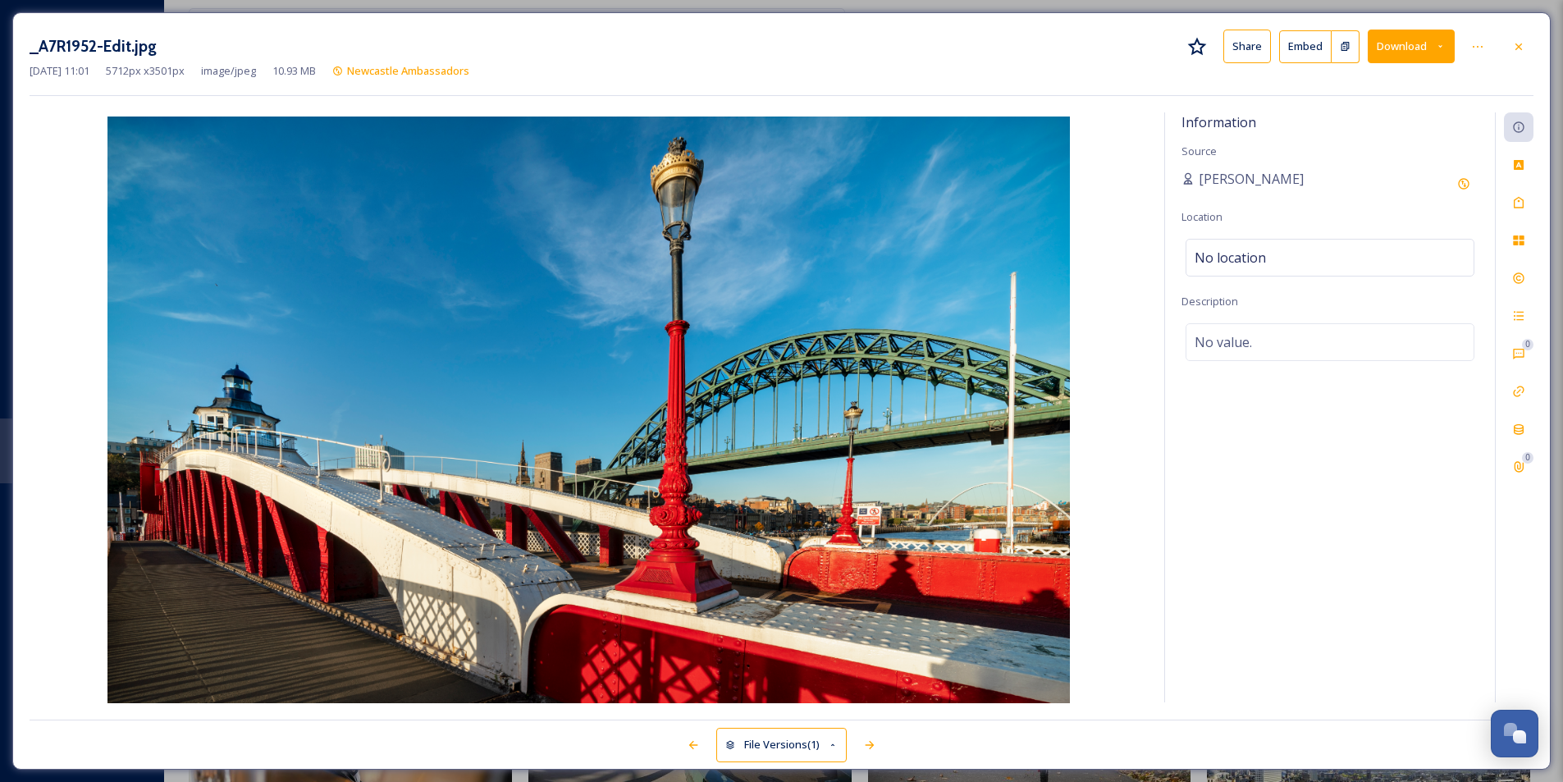
click at [1537, 50] on div "_A7R1952-Edit.jpg Share Embed Download [DATE] 11:01 5712 px x 3501 px image/jpe…" at bounding box center [781, 390] width 1539 height 757
click at [1527, 48] on div at bounding box center [1519, 47] width 30 height 30
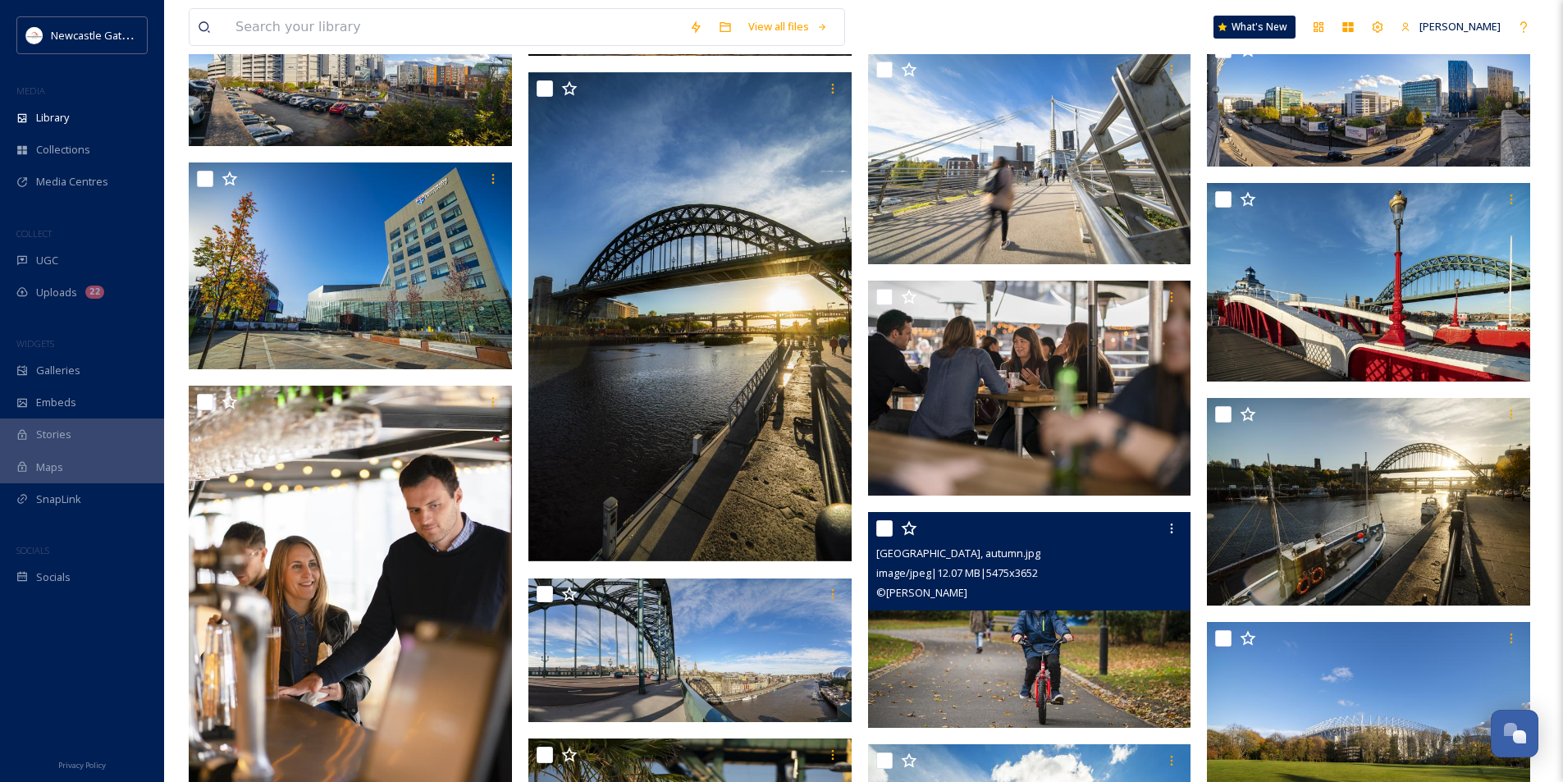
scroll to position [985, 0]
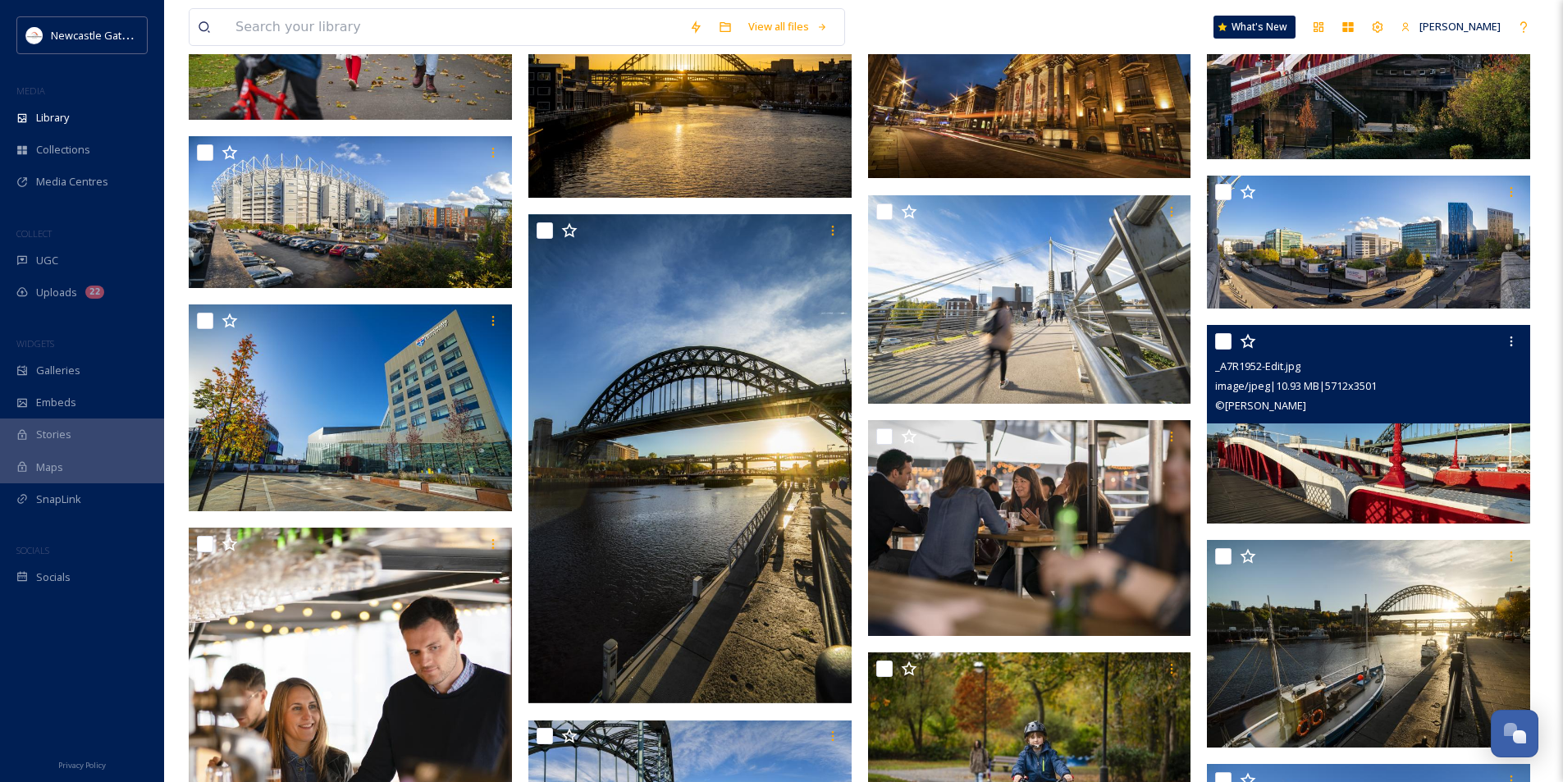
click at [1314, 405] on div "© [PERSON_NAME]" at bounding box center [1370, 406] width 311 height 20
click at [1332, 478] on img at bounding box center [1368, 424] width 323 height 198
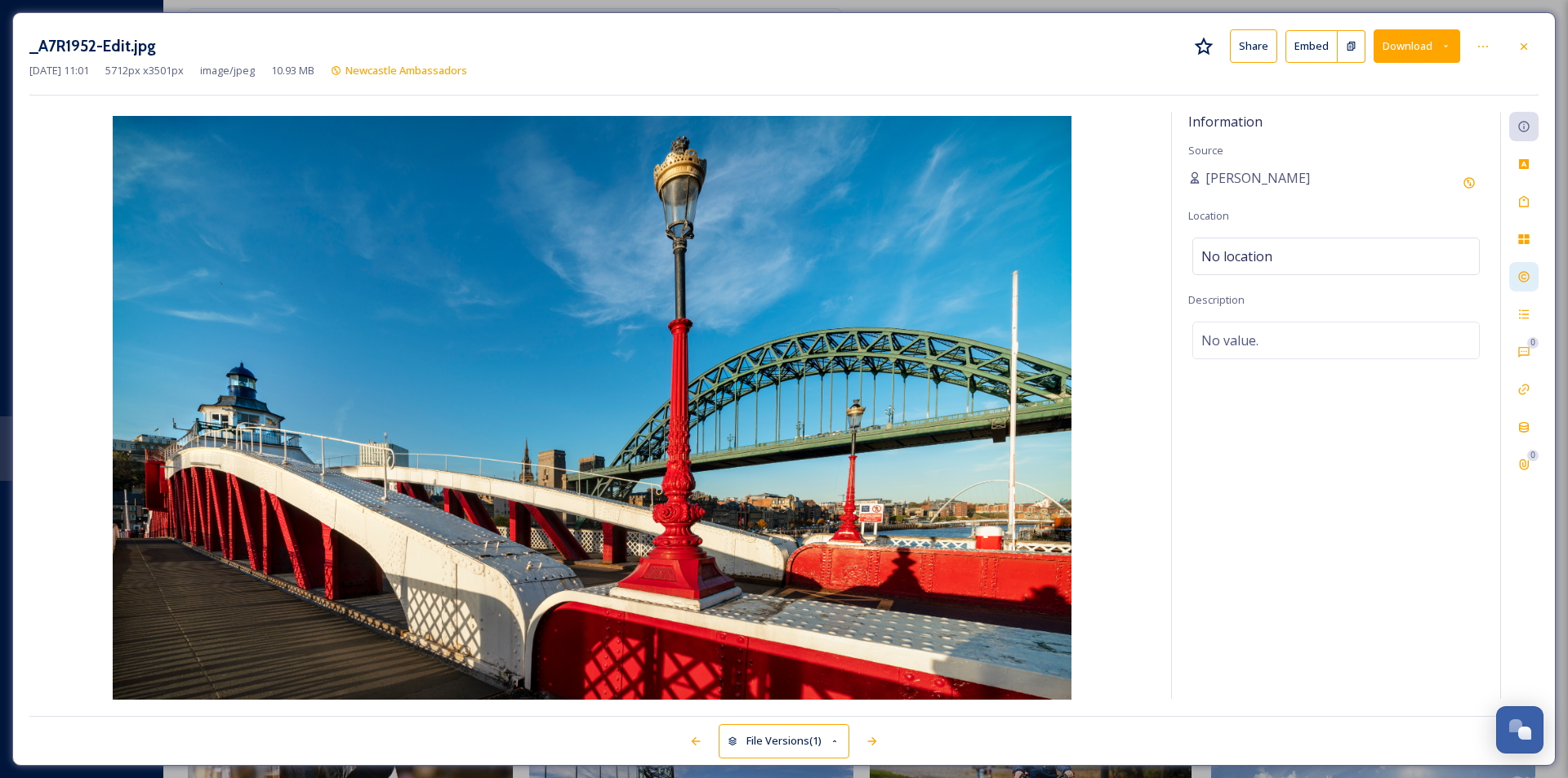
click at [1525, 280] on icon at bounding box center [1523, 277] width 13 height 13
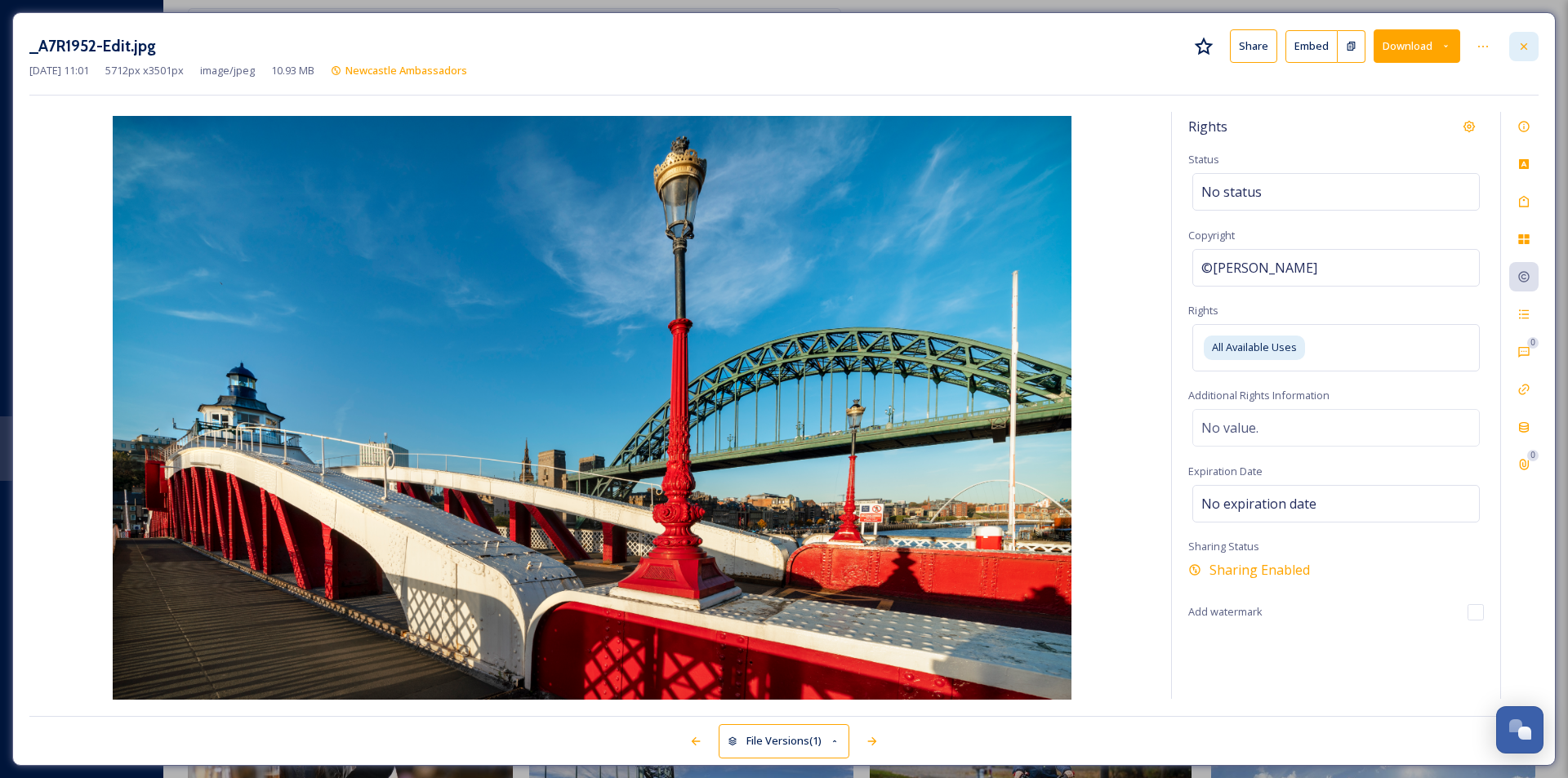
click at [1527, 55] on div at bounding box center [1524, 47] width 30 height 30
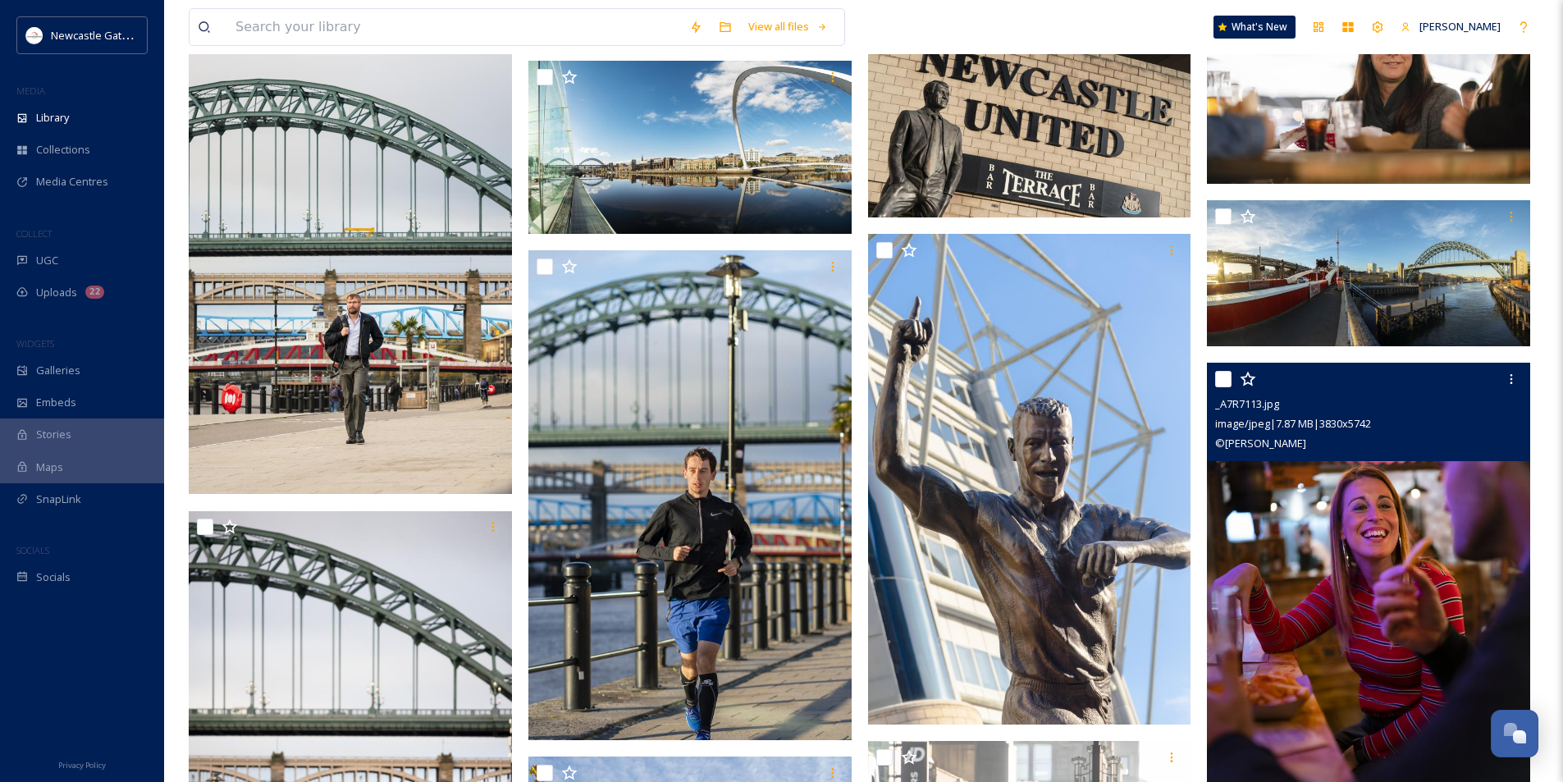
scroll to position [5088, 0]
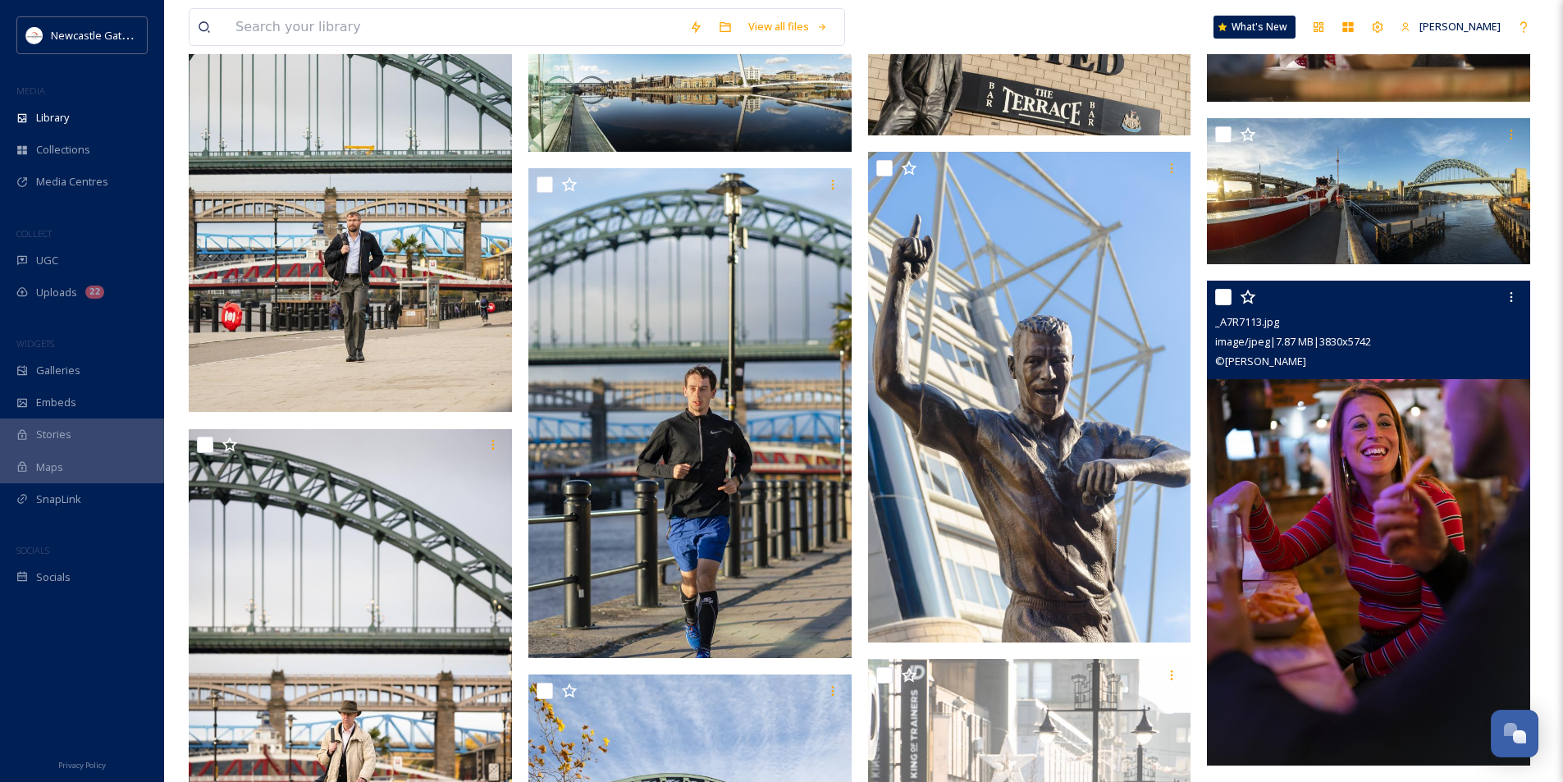
click at [1365, 619] on img at bounding box center [1368, 523] width 323 height 484
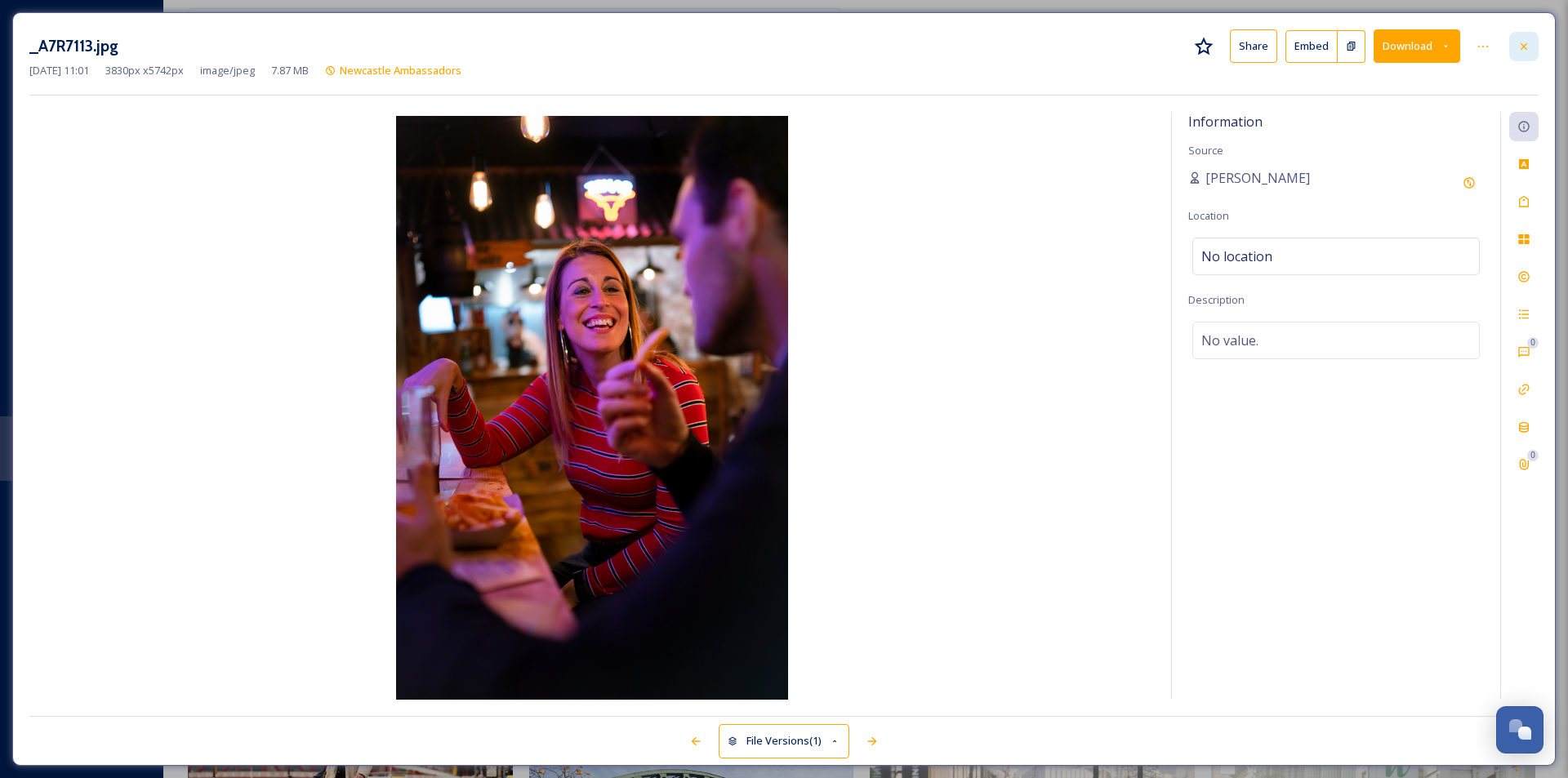
click at [1523, 50] on icon at bounding box center [1523, 46] width 13 height 13
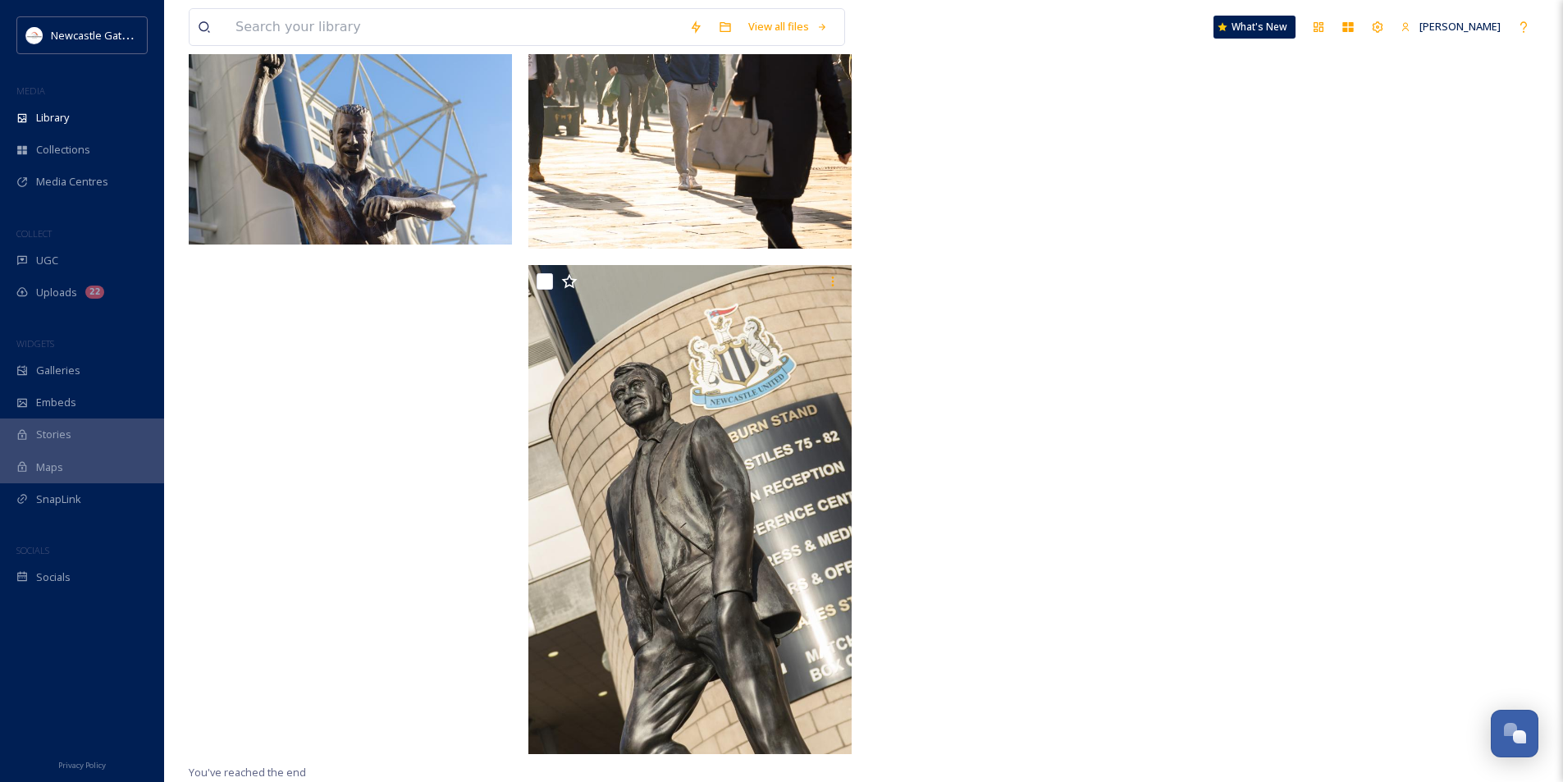
scroll to position [8223, 0]
